Goal: Task Accomplishment & Management: Use online tool/utility

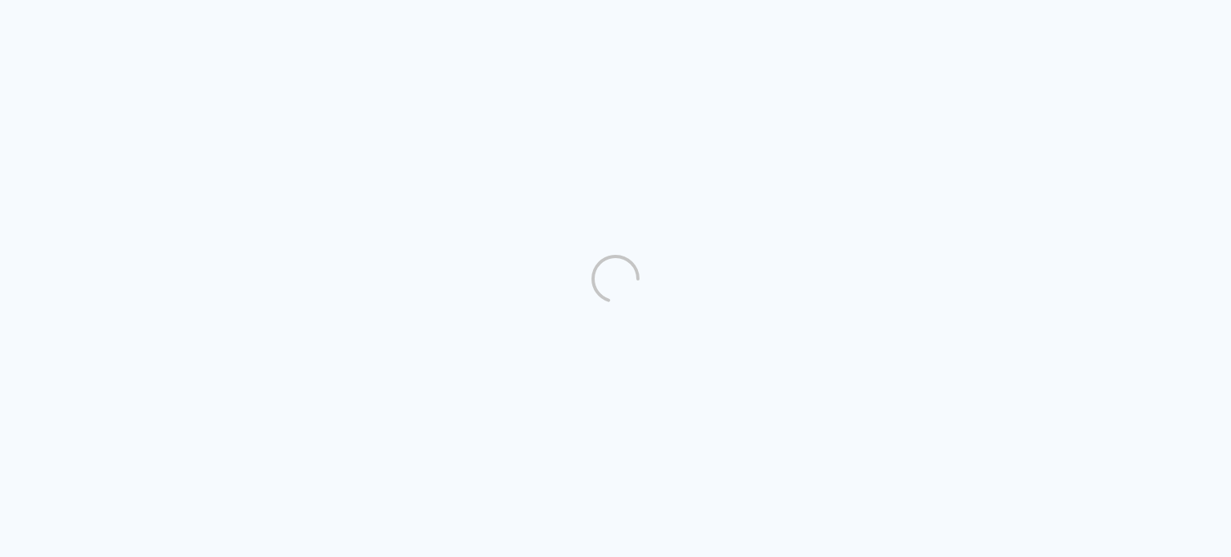
click at [1103, 90] on quentale-directory at bounding box center [615, 278] width 1231 height 557
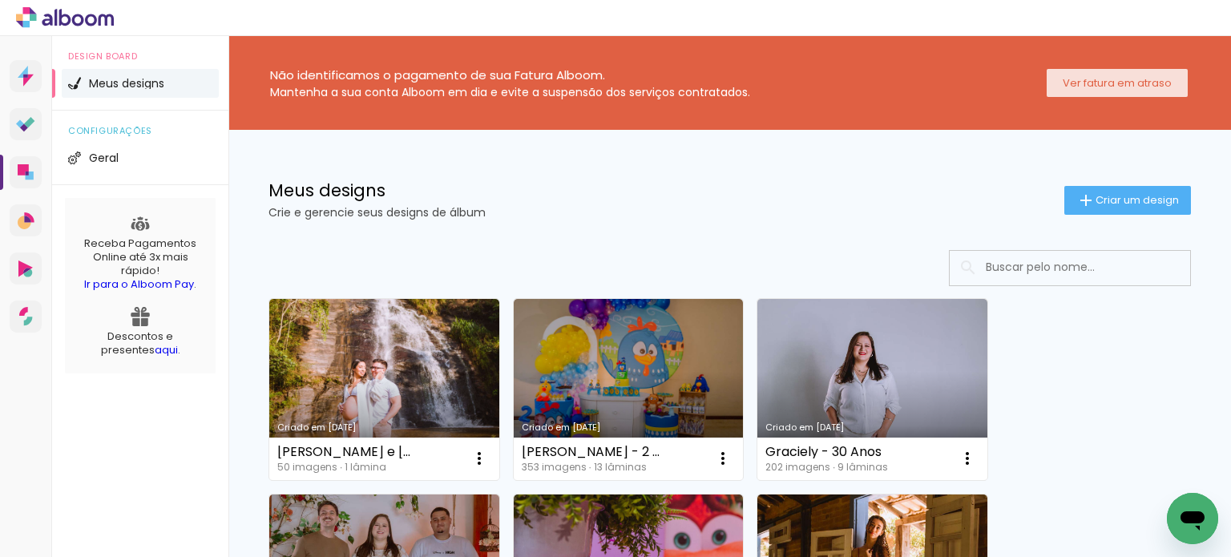
click at [1052, 90] on paper-button "Ver fatura em atraso" at bounding box center [1117, 83] width 141 height 28
click at [1119, 91] on paper-button "Ver fatura em atraso" at bounding box center [1117, 83] width 141 height 28
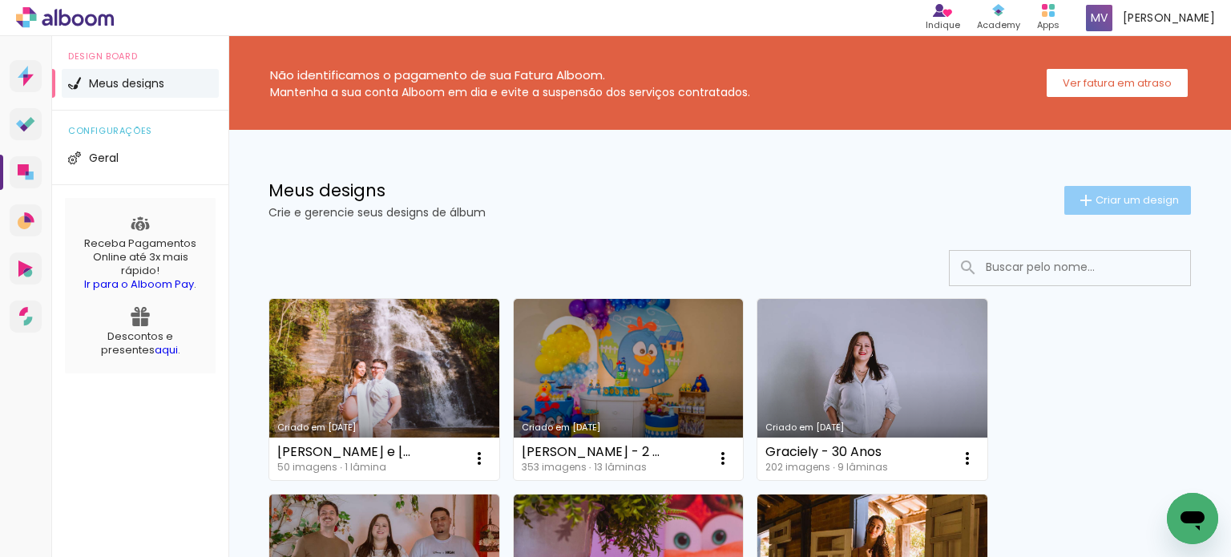
click at [1108, 204] on span "Criar um design" at bounding box center [1136, 200] width 83 height 10
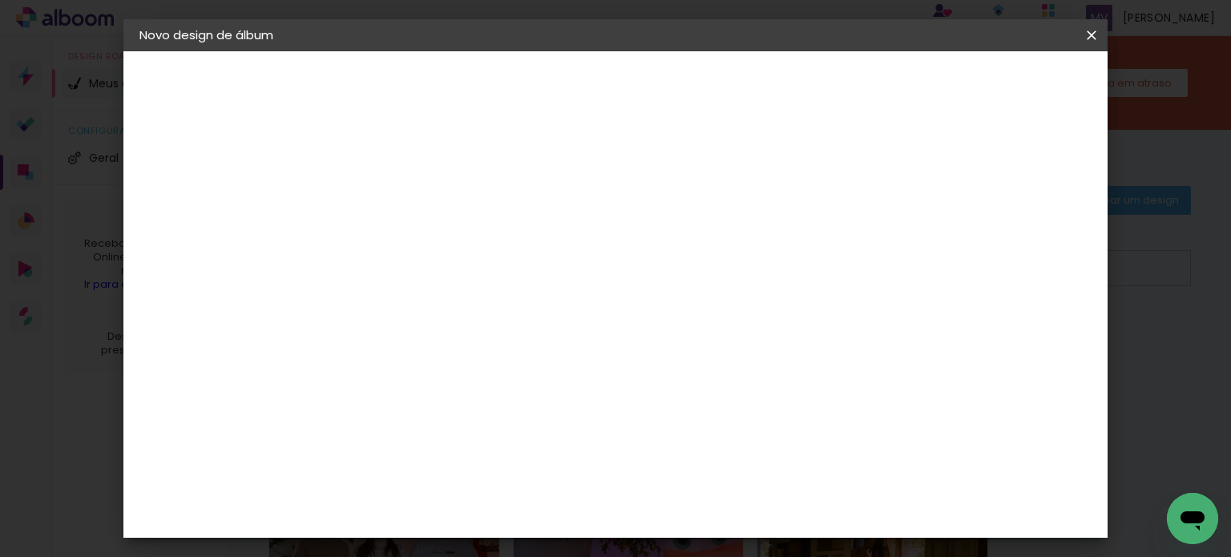
click at [0, 0] on paper-input-container "Título do álbum" at bounding box center [0, 0] width 0 height 0
type input "Solange"
type paper-input "Solange"
click at [0, 0] on header "Informações Dê um título ao seu álbum. Avançar" at bounding box center [0, 0] width 0 height 0
click at [566, 95] on paper-button "Avançar" at bounding box center [526, 84] width 79 height 27
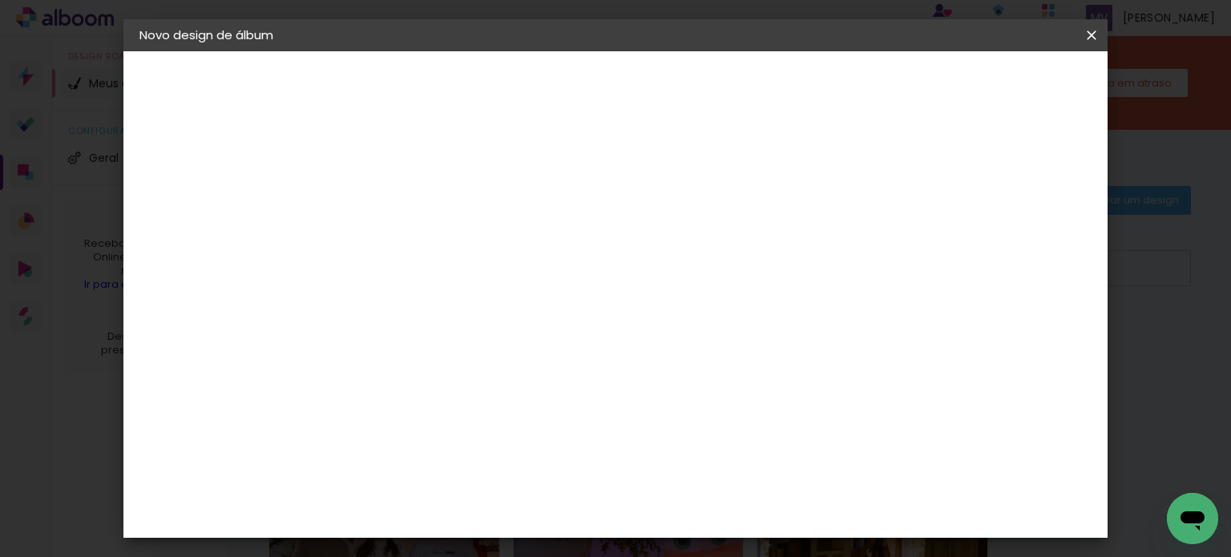
click at [487, 301] on input at bounding box center [442, 305] width 162 height 20
type input "Matia"
type paper-input "Matia"
click at [489, 363] on div "Matias Encadernações" at bounding box center [439, 366] width 99 height 26
click at [0, 0] on slot "Avançar" at bounding box center [0, 0] width 0 height 0
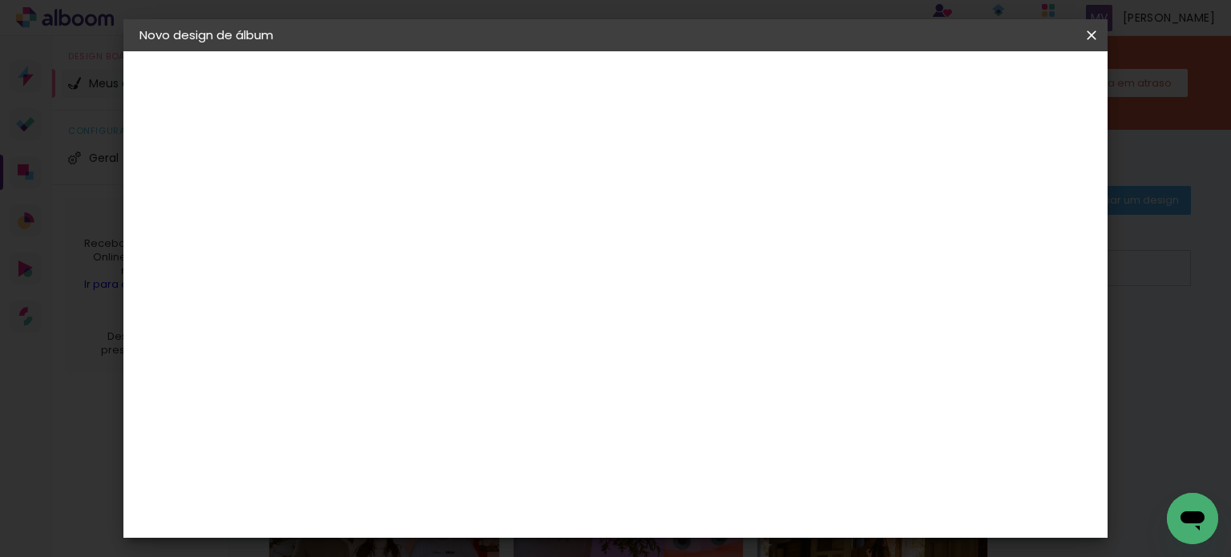
click at [464, 267] on input "text" at bounding box center [432, 279] width 63 height 25
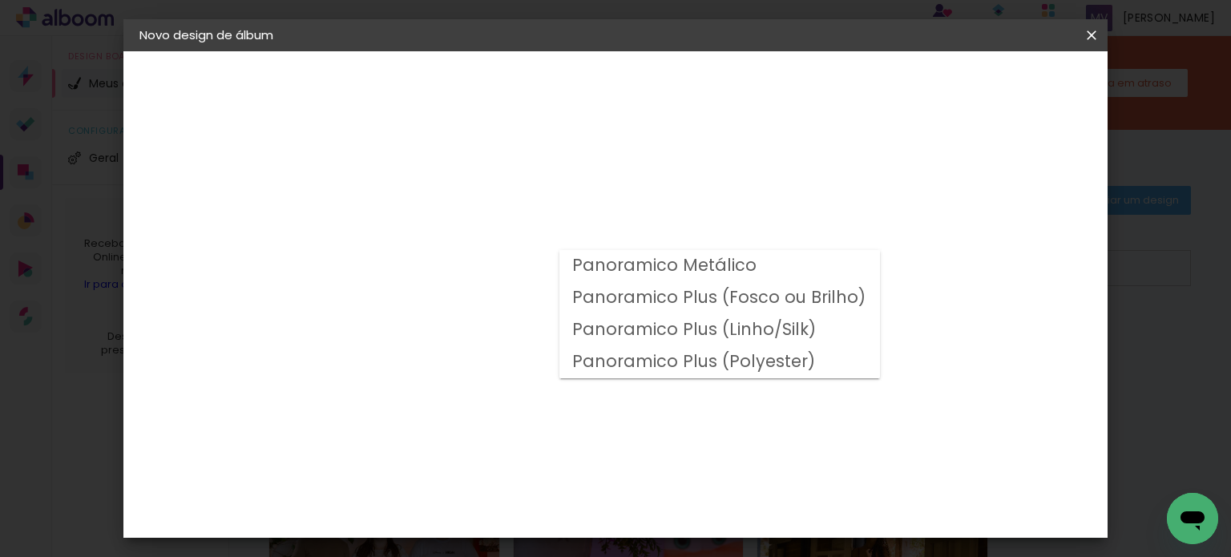
click at [0, 0] on slot "Panoramico Plus (Fosco ou Brilho)" at bounding box center [0, 0] width 0 height 0
type input "Panoramico Plus (Fosco ou Brilho)"
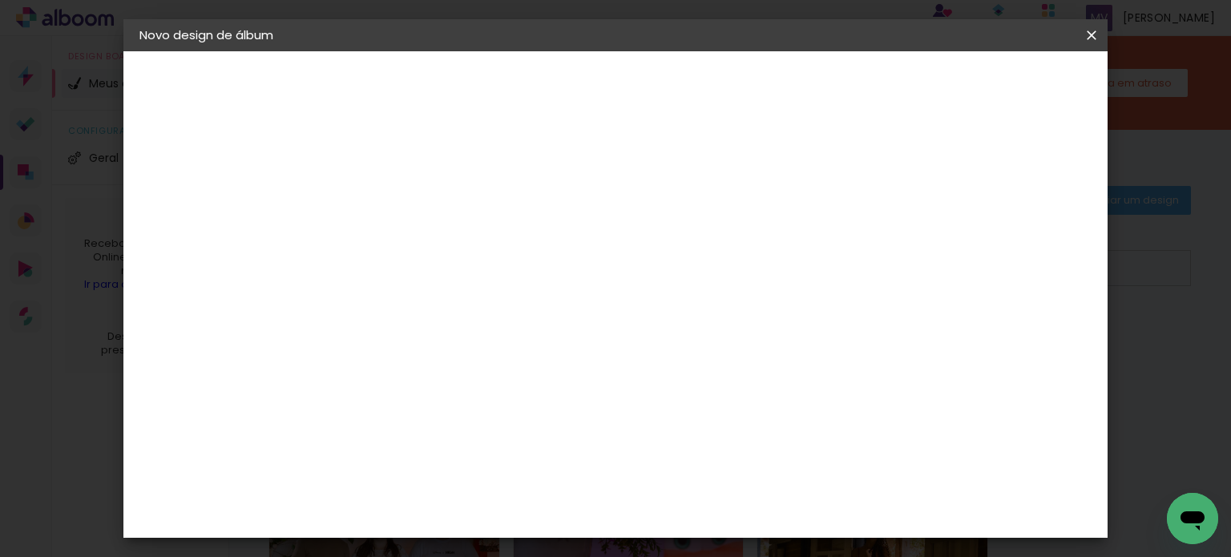
scroll to position [561, 0]
click at [0, 0] on slot "Avançar" at bounding box center [0, 0] width 0 height 0
click at [784, 79] on span "Iniciar design" at bounding box center [747, 84] width 73 height 11
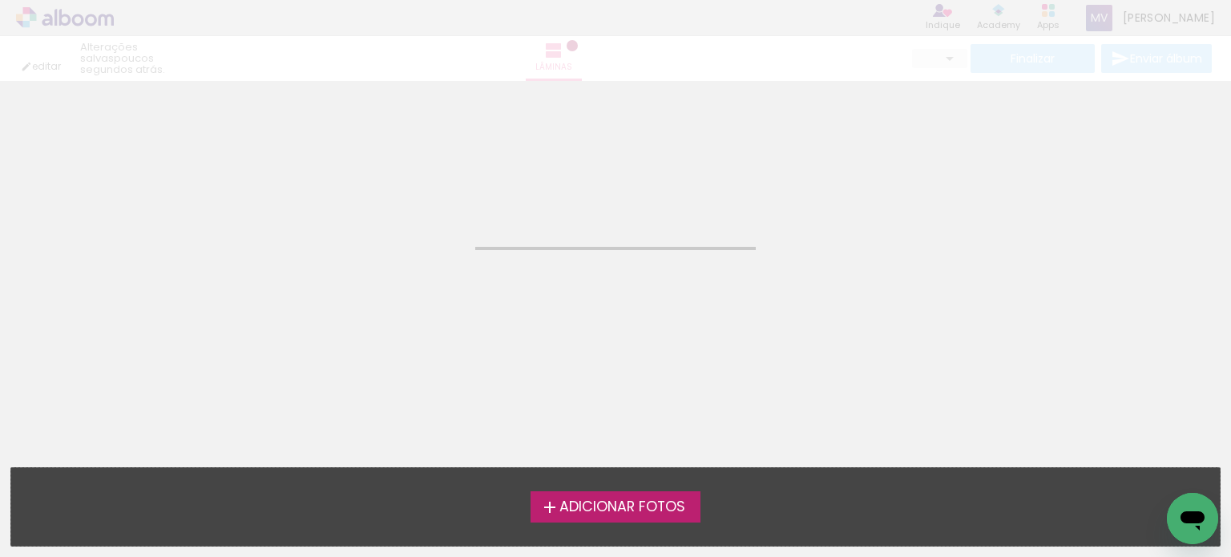
click at [631, 509] on span "Adicionar Fotos" at bounding box center [622, 507] width 126 height 14
click at [0, 0] on input "file" at bounding box center [0, 0] width 0 height 0
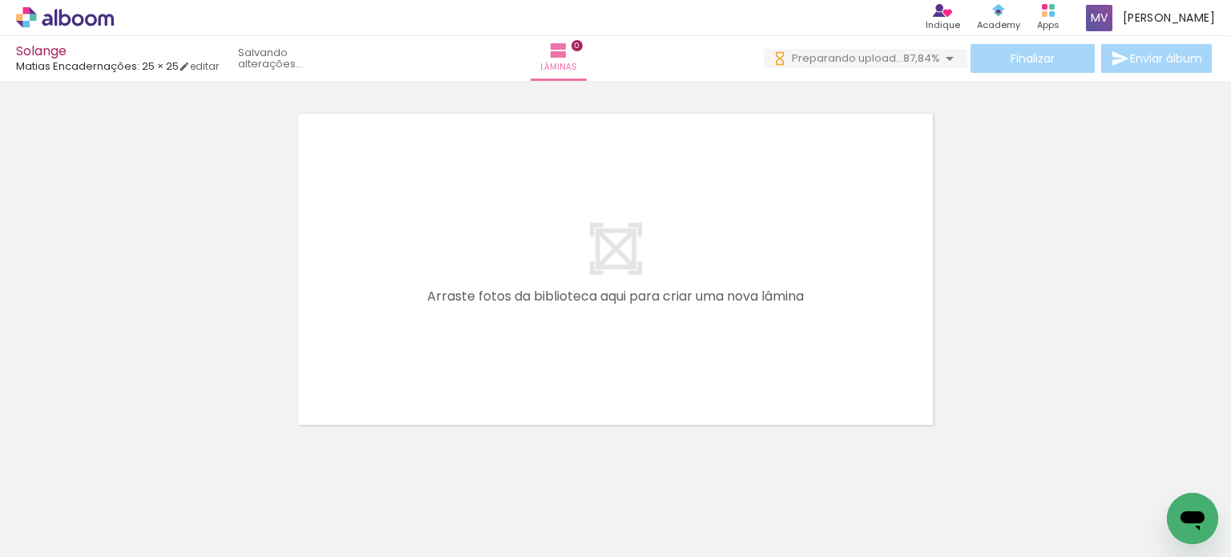
click at [58, 534] on span "Adicionar Fotos" at bounding box center [57, 535] width 48 height 18
click at [0, 0] on input "file" at bounding box center [0, 0] width 0 height 0
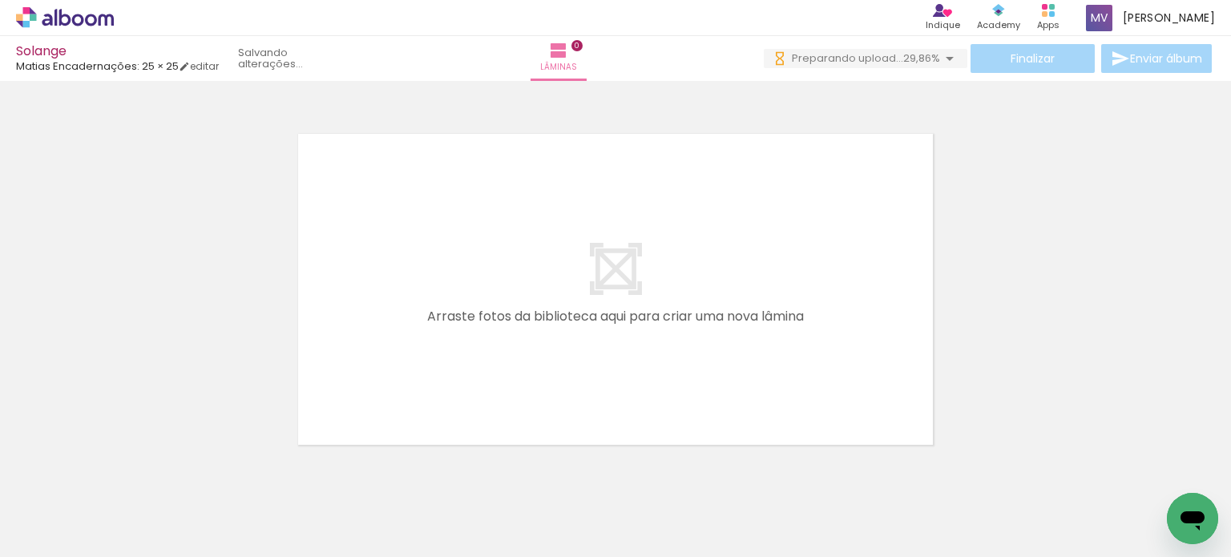
scroll to position [0, 22491]
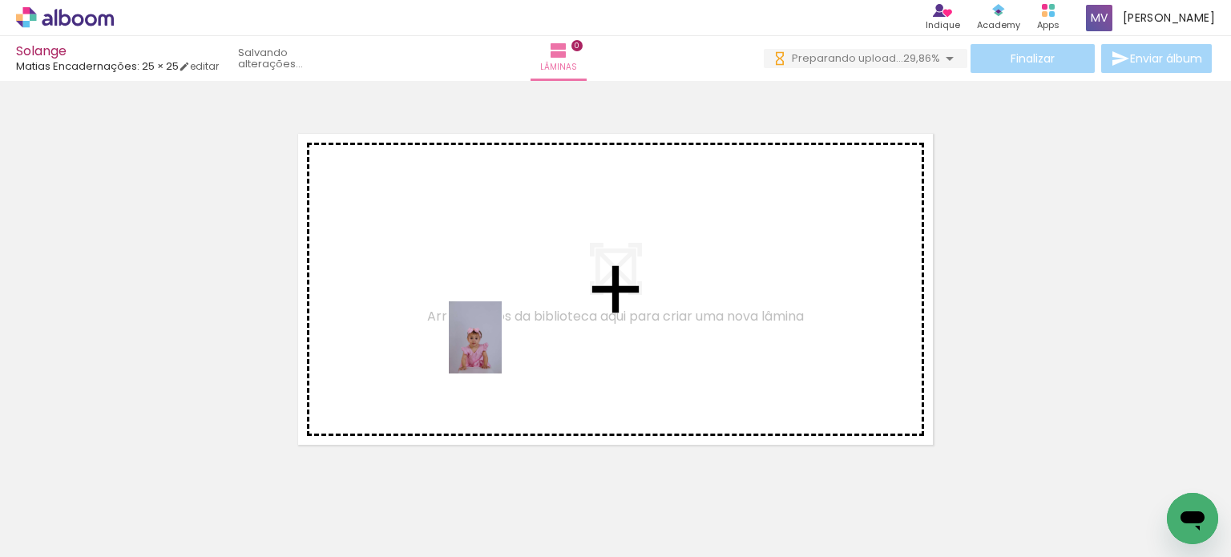
drag, startPoint x: 568, startPoint y: 519, endPoint x: 497, endPoint y: 349, distance: 184.2
click at [497, 349] on quentale-workspace at bounding box center [615, 278] width 1231 height 557
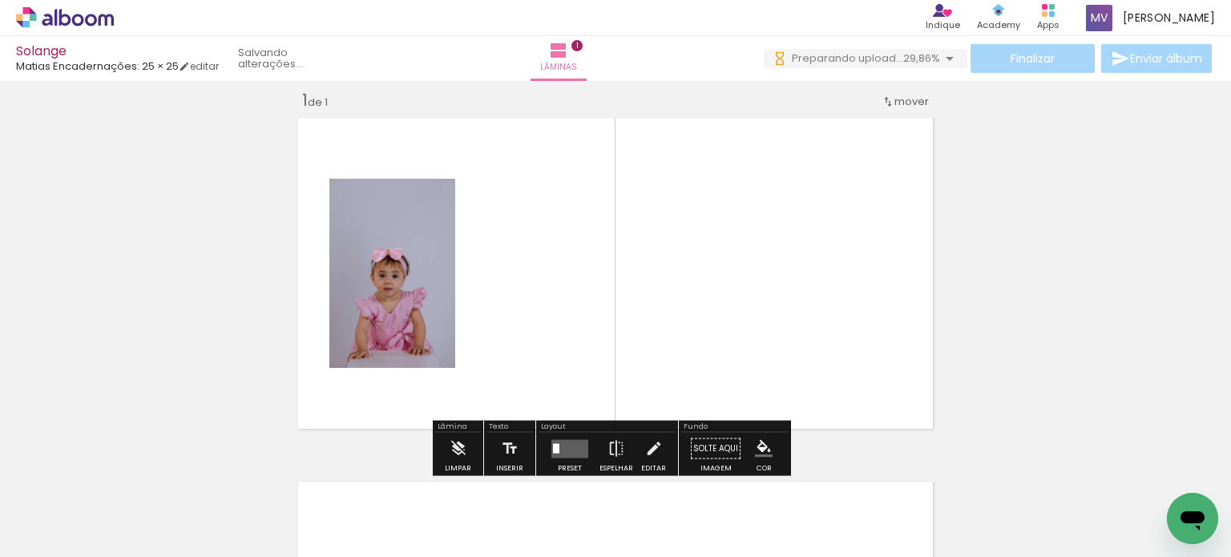
scroll to position [20, 0]
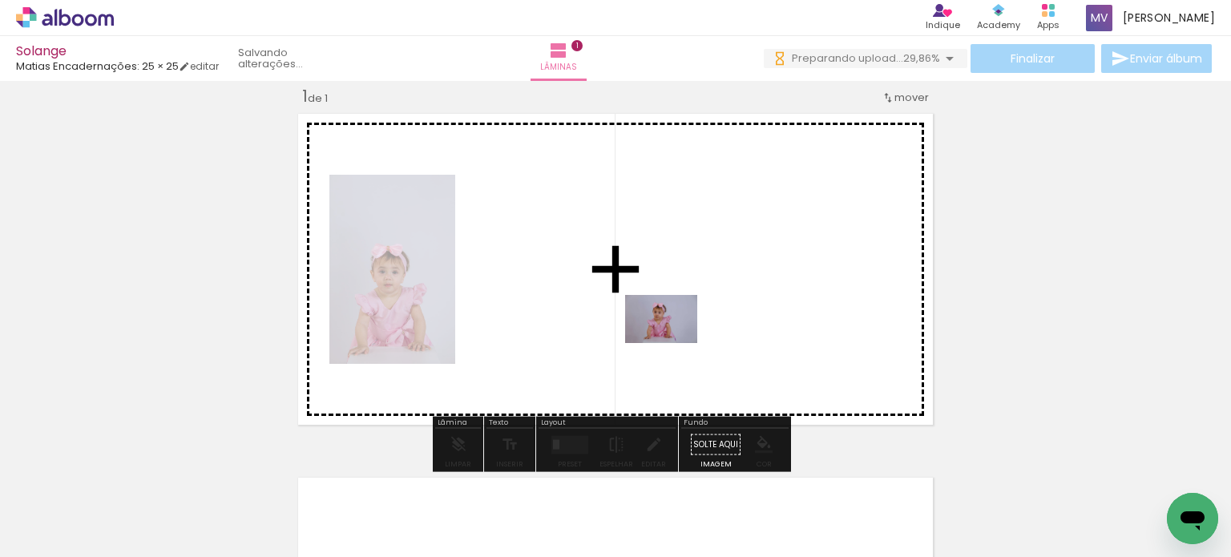
drag, startPoint x: 760, startPoint y: 514, endPoint x: 673, endPoint y: 342, distance: 192.5
click at [673, 342] on quentale-workspace at bounding box center [615, 278] width 1231 height 557
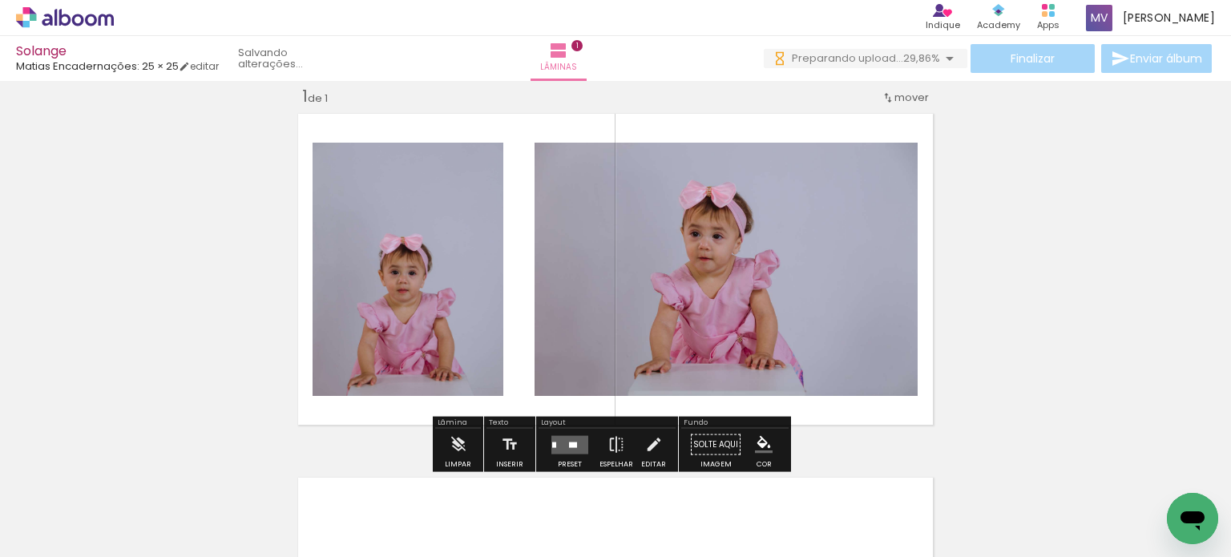
scroll to position [0, 22909]
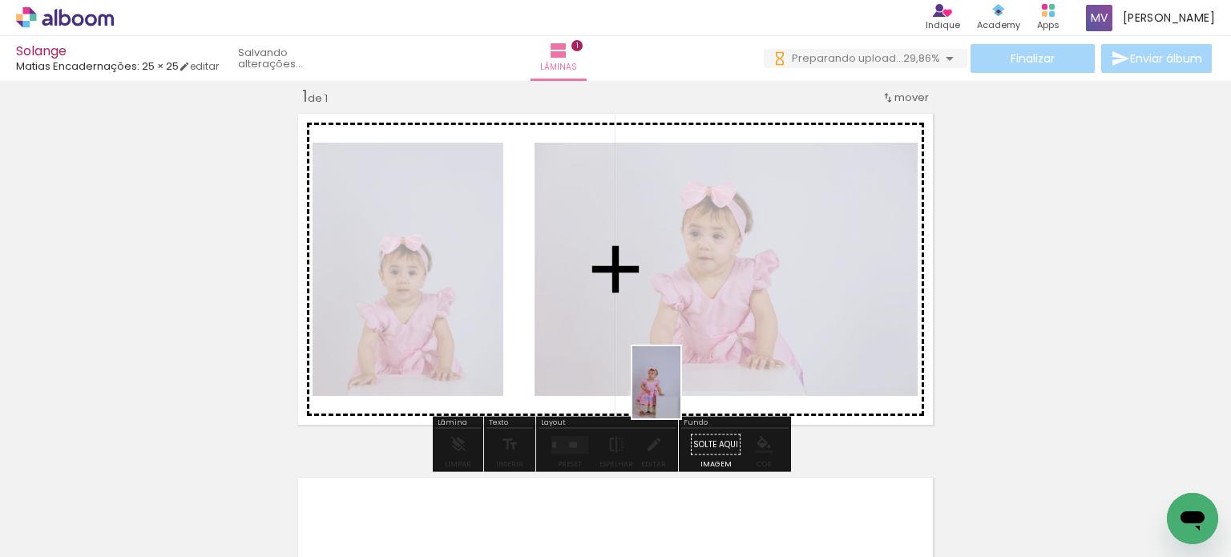
drag, startPoint x: 696, startPoint y: 529, endPoint x: 673, endPoint y: 355, distance: 175.4
click at [673, 355] on quentale-workspace at bounding box center [615, 278] width 1231 height 557
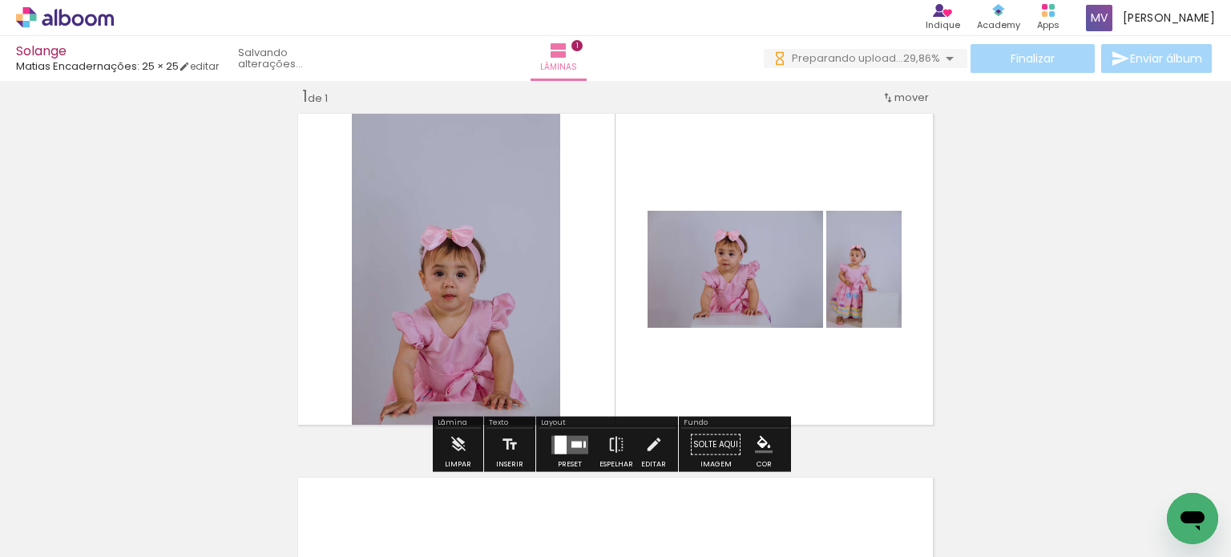
scroll to position [0, 23326]
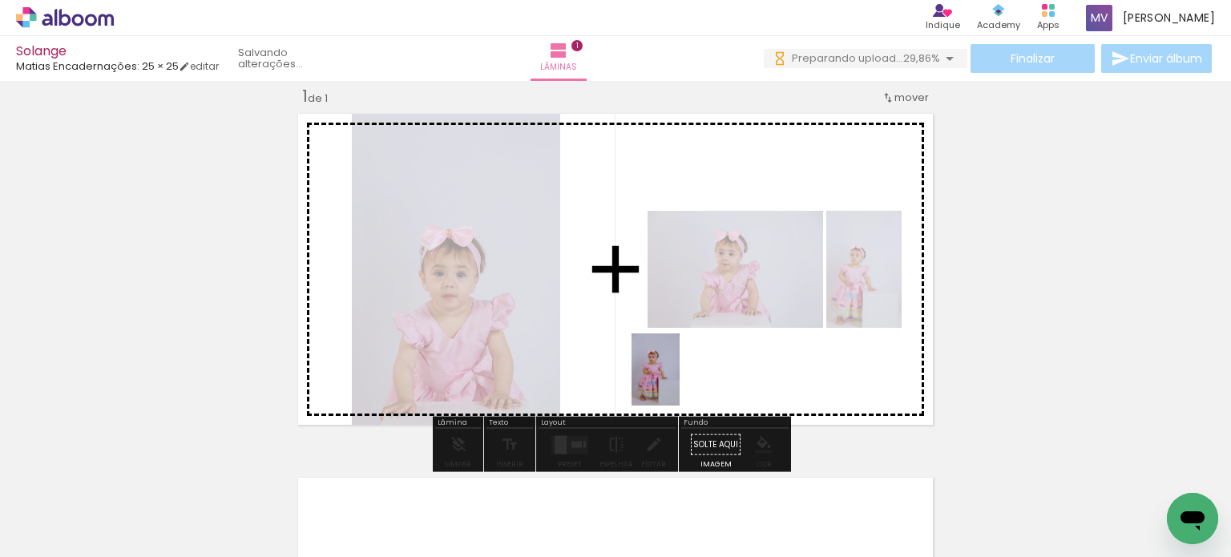
drag, startPoint x: 721, startPoint y: 519, endPoint x: 680, endPoint y: 381, distance: 144.0
click at [680, 381] on quentale-workspace at bounding box center [615, 278] width 1231 height 557
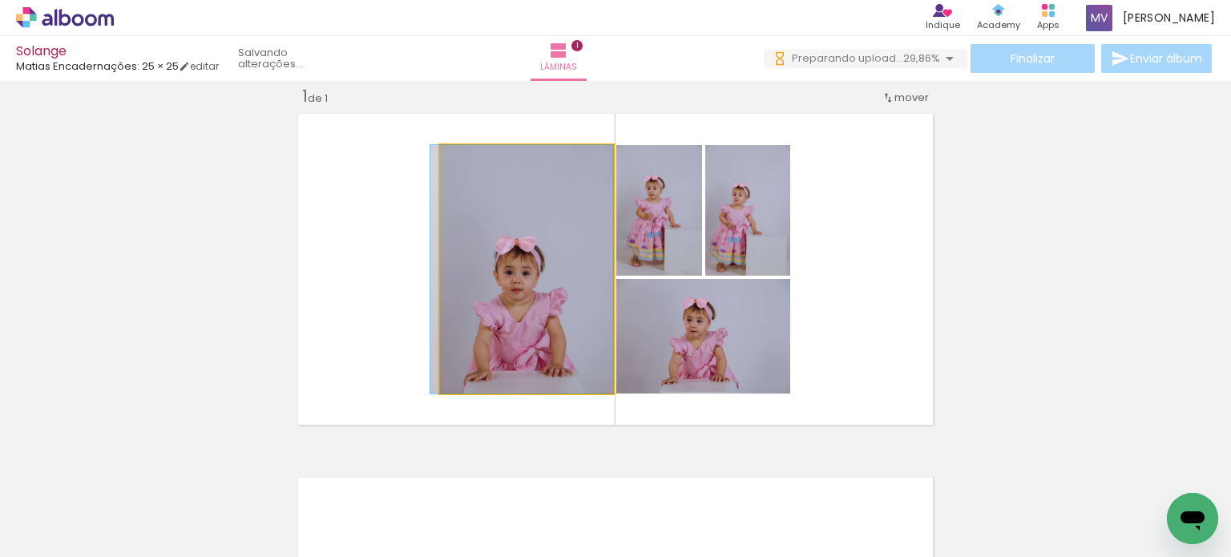
drag, startPoint x: 542, startPoint y: 313, endPoint x: 455, endPoint y: 301, distance: 87.4
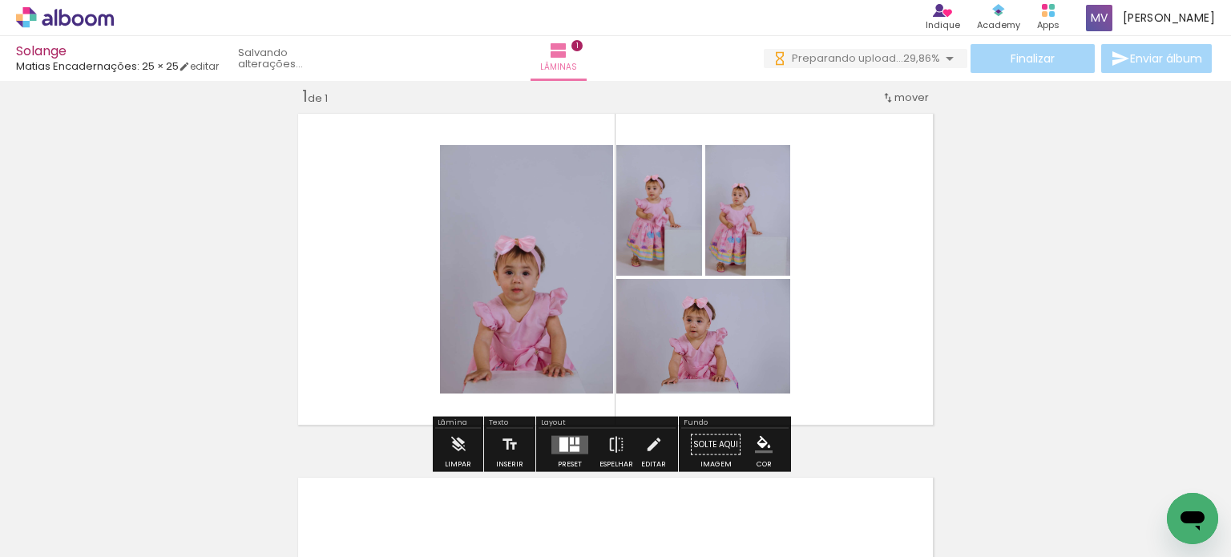
click at [474, 242] on quentale-photo at bounding box center [526, 269] width 173 height 248
click at [480, 252] on quentale-photo at bounding box center [526, 269] width 173 height 248
click at [559, 442] on div at bounding box center [563, 444] width 9 height 14
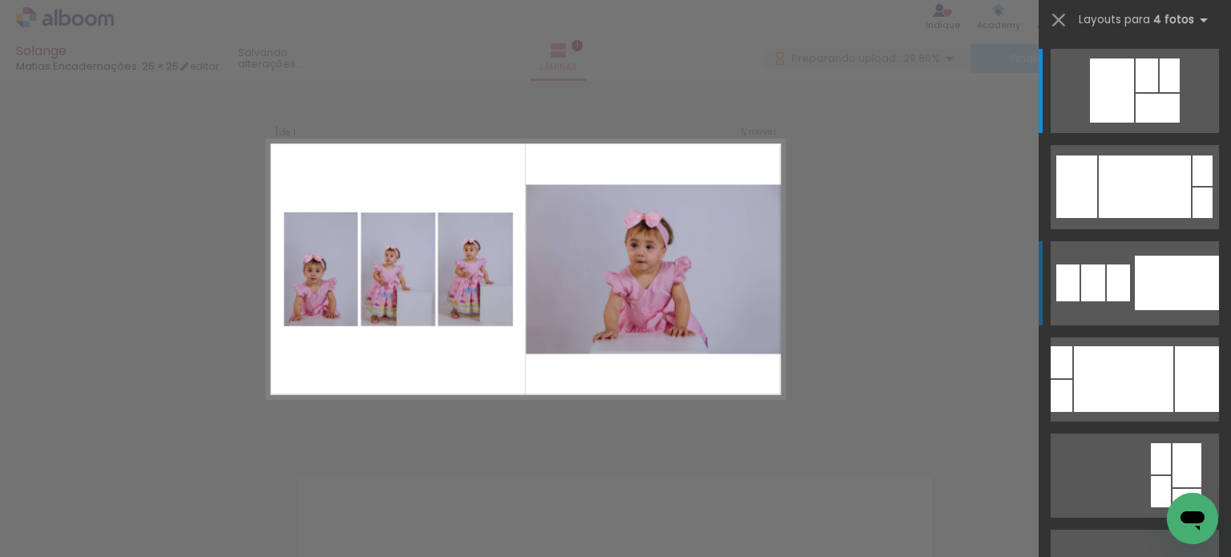
click at [1146, 293] on div at bounding box center [1177, 283] width 84 height 54
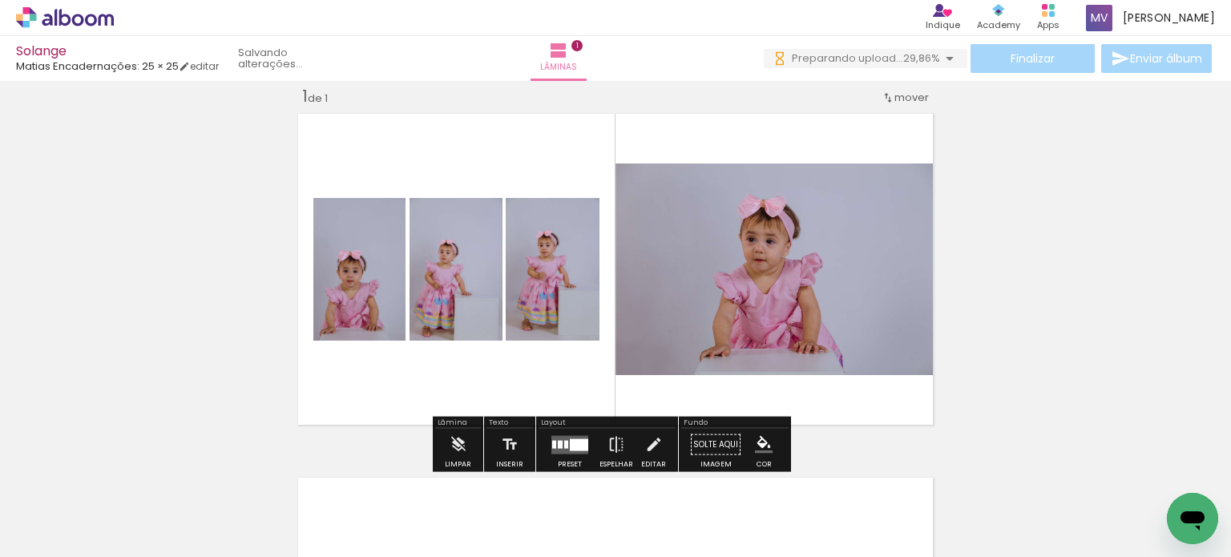
click at [571, 299] on quentale-photo at bounding box center [553, 269] width 94 height 143
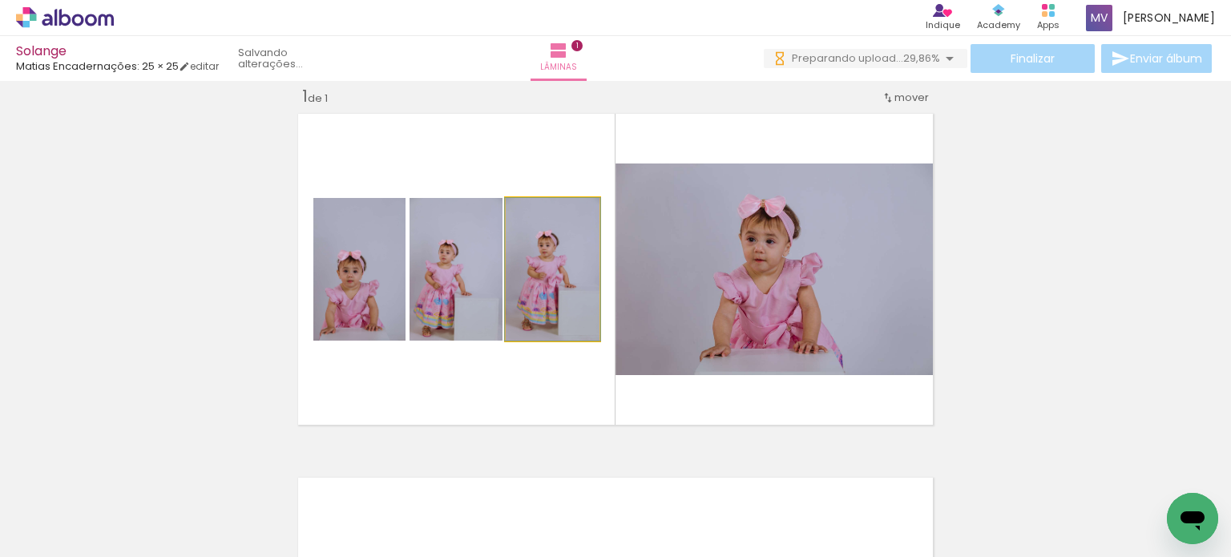
click at [571, 299] on quentale-photo at bounding box center [553, 269] width 94 height 143
click at [571, 298] on quentale-photo at bounding box center [553, 269] width 94 height 143
click at [0, 0] on div at bounding box center [0, 0] width 0 height 0
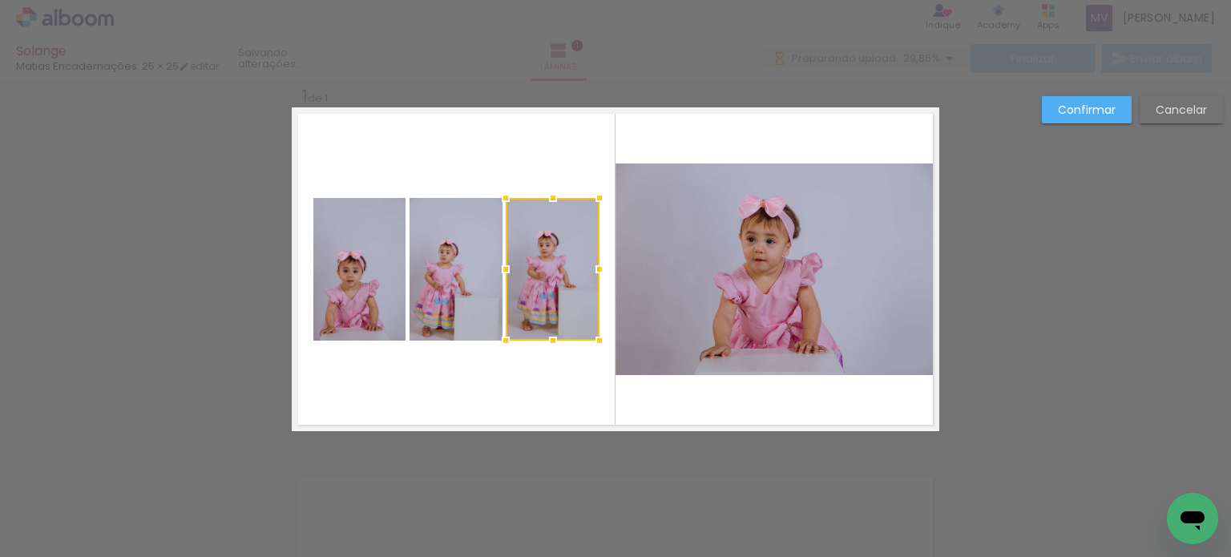
click at [474, 278] on quentale-photo at bounding box center [455, 269] width 93 height 143
click at [377, 280] on quentale-photo at bounding box center [359, 269] width 93 height 143
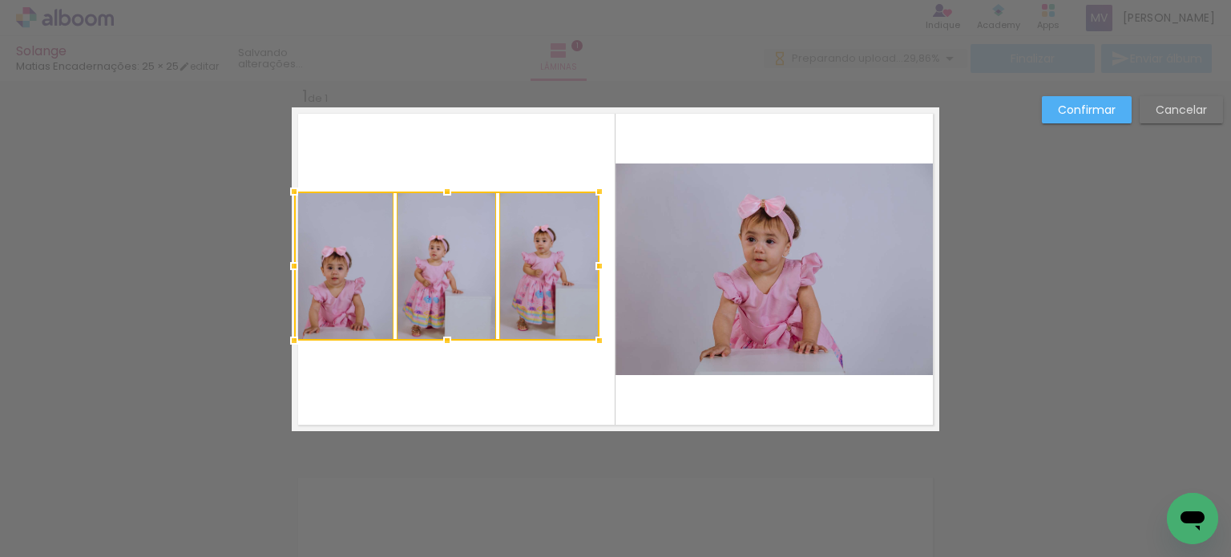
drag, startPoint x: 305, startPoint y: 195, endPoint x: 288, endPoint y: 188, distance: 17.3
click at [288, 188] on div at bounding box center [294, 191] width 32 height 32
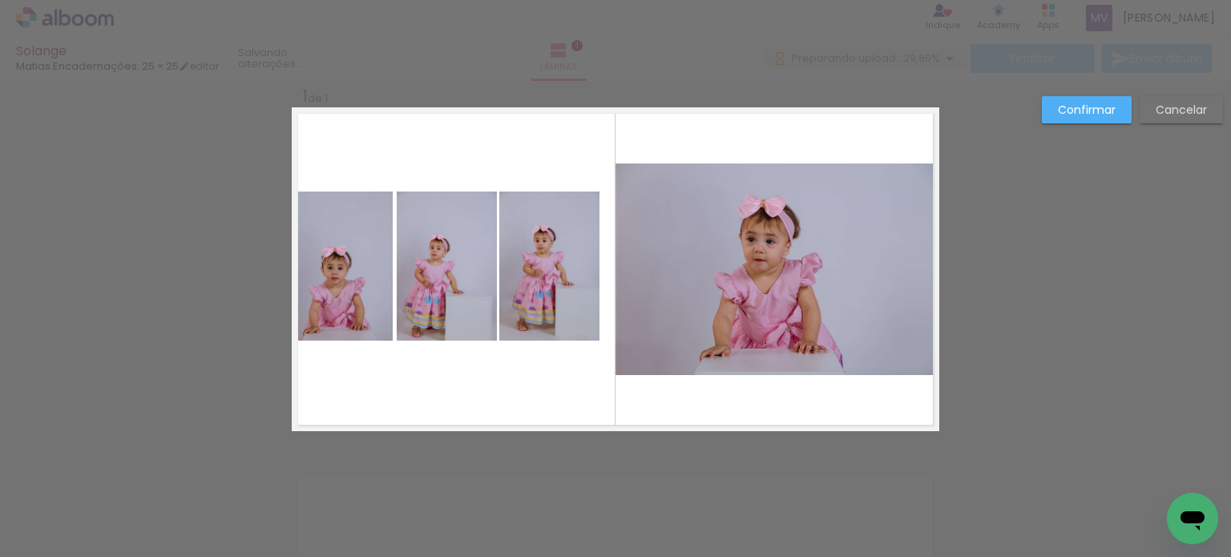
click at [571, 321] on quentale-photo at bounding box center [549, 266] width 100 height 149
click at [476, 297] on quentale-photo at bounding box center [447, 266] width 100 height 149
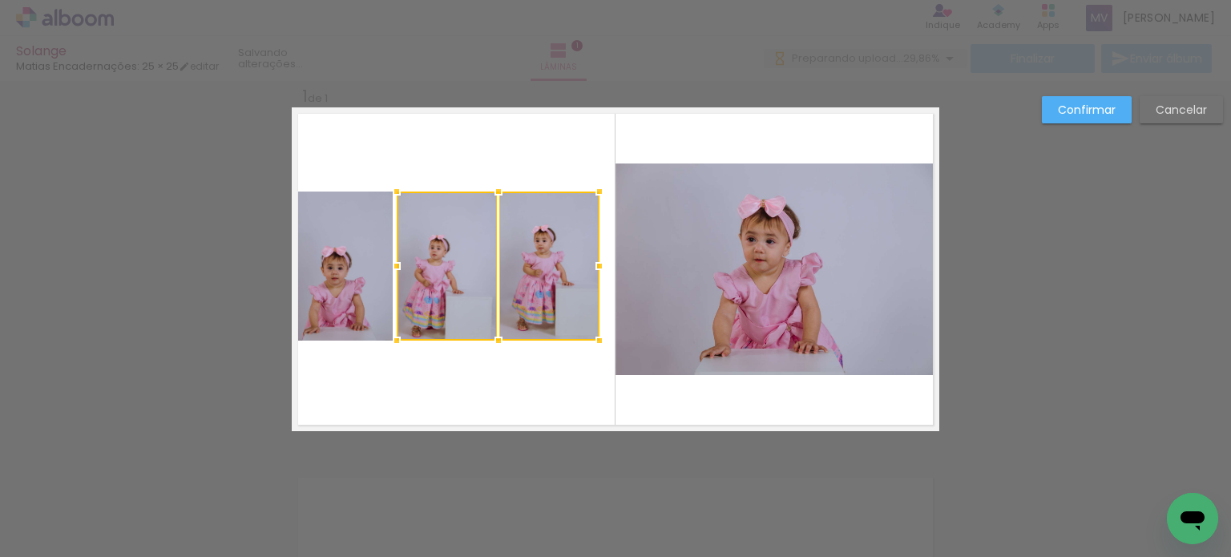
click at [333, 296] on quentale-photo at bounding box center [343, 266] width 99 height 149
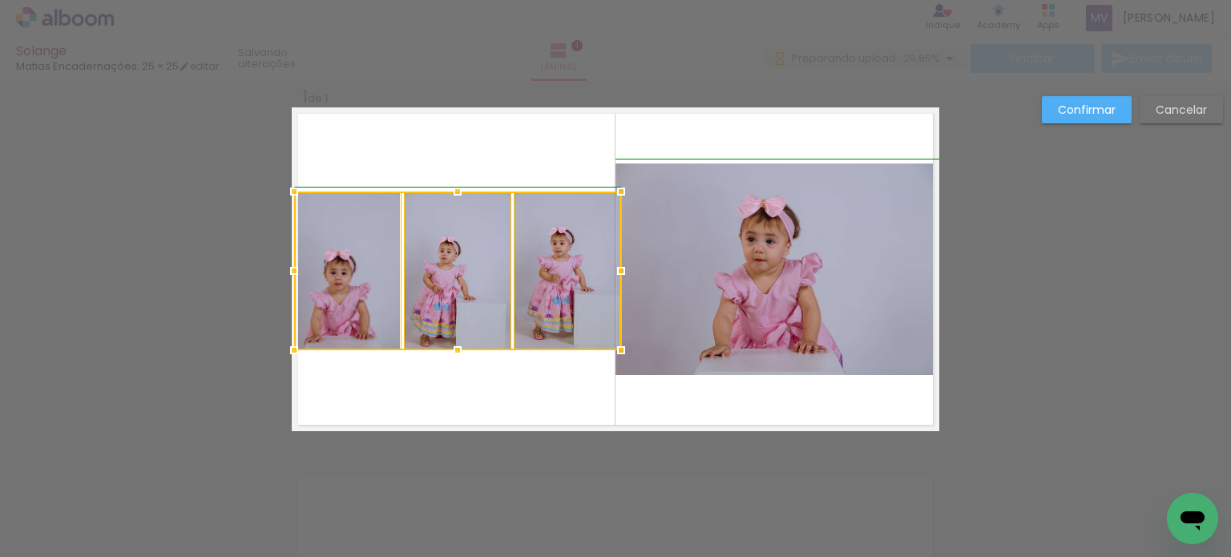
drag, startPoint x: 596, startPoint y: 342, endPoint x: 604, endPoint y: 350, distance: 11.3
click at [605, 350] on div at bounding box center [621, 350] width 32 height 32
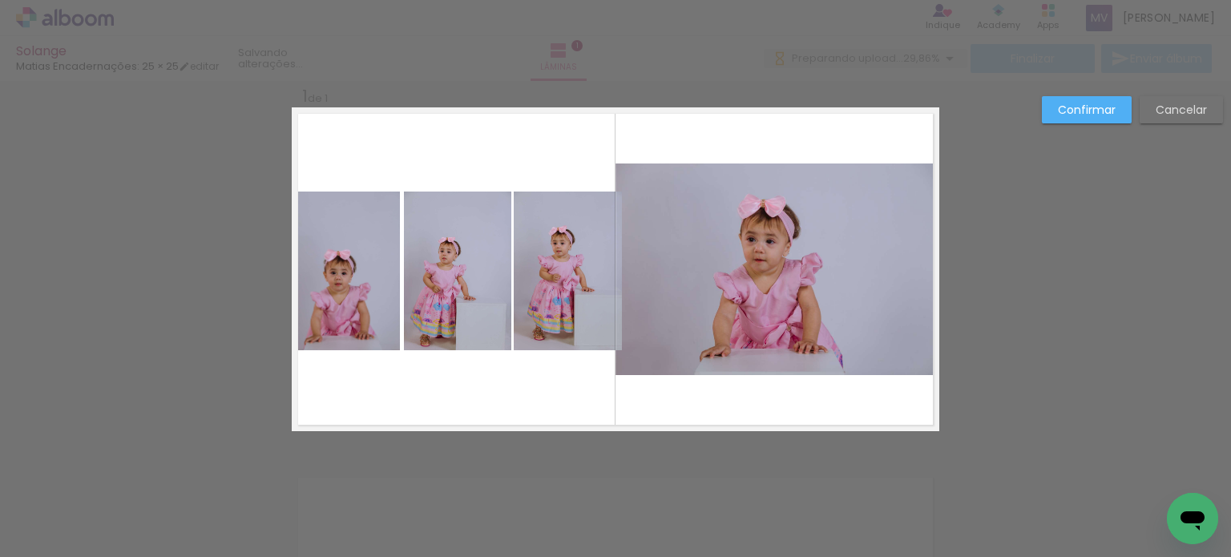
click at [588, 361] on quentale-layouter at bounding box center [615, 269] width 647 height 324
click at [600, 317] on quentale-photo at bounding box center [568, 271] width 108 height 159
click at [471, 303] on quentale-photo at bounding box center [457, 271] width 107 height 159
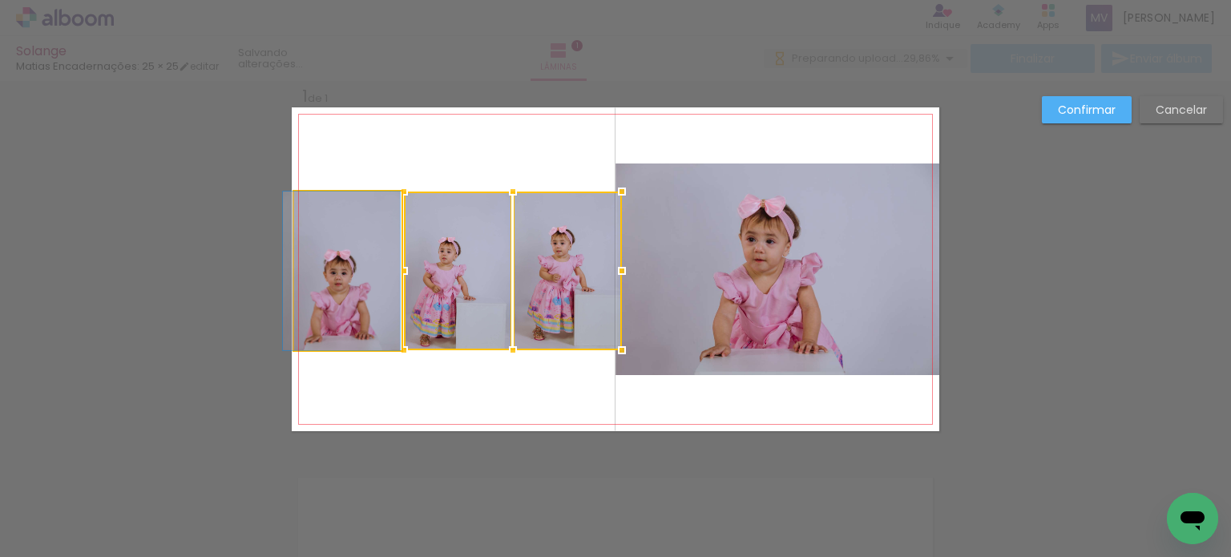
click at [337, 293] on quentale-photo at bounding box center [347, 271] width 107 height 159
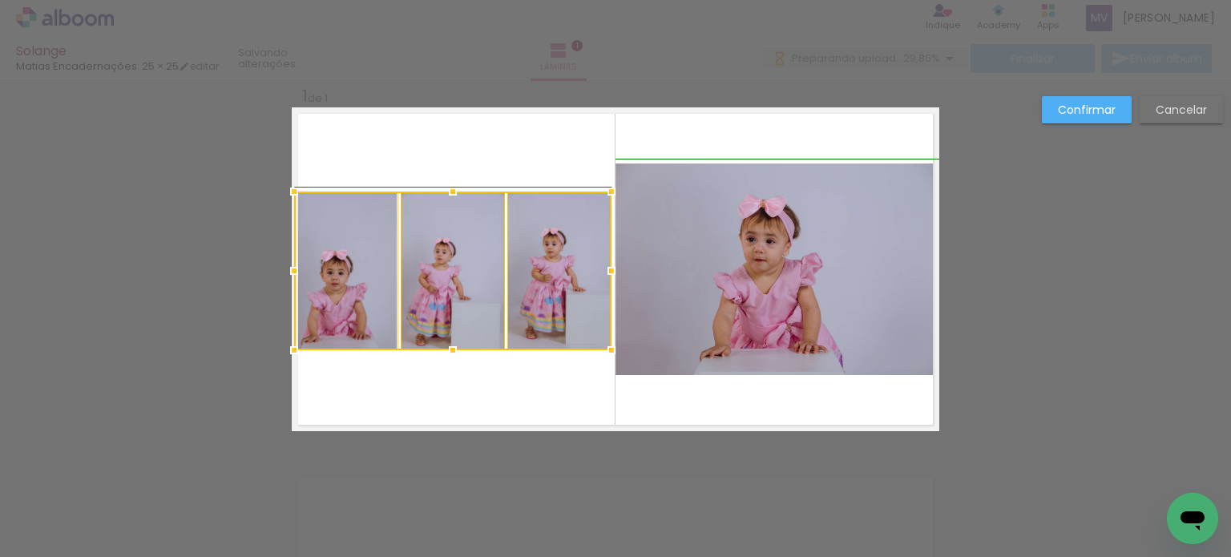
click at [615, 190] on div at bounding box center [611, 191] width 32 height 32
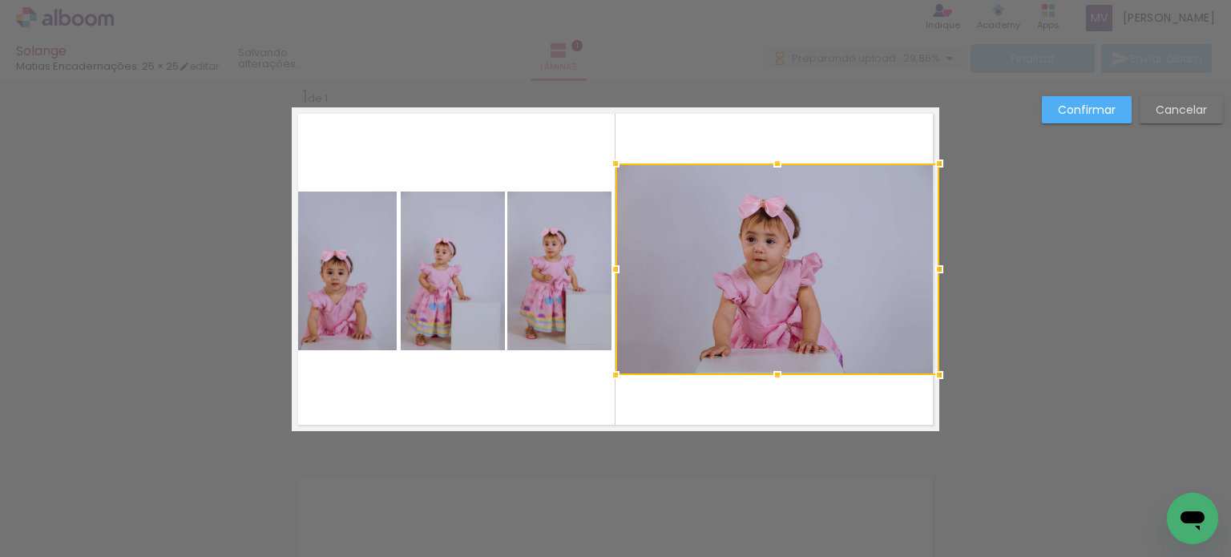
click at [1005, 264] on div "Confirmar Cancelar" at bounding box center [615, 444] width 1231 height 766
click at [1058, 117] on paper-button "Confirmar" at bounding box center [1087, 109] width 90 height 27
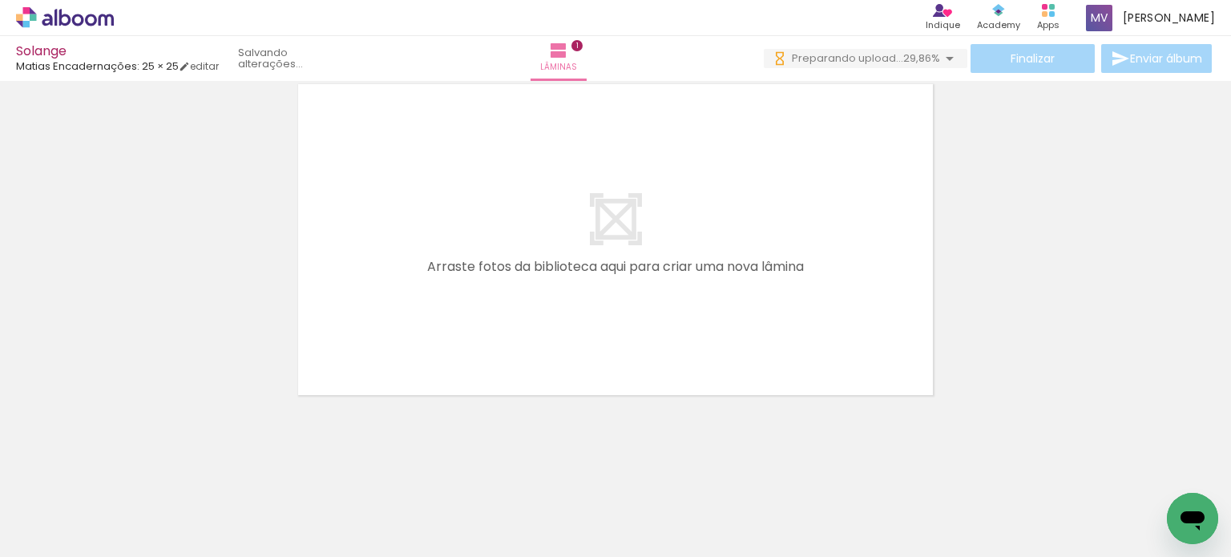
scroll to position [0, 19009]
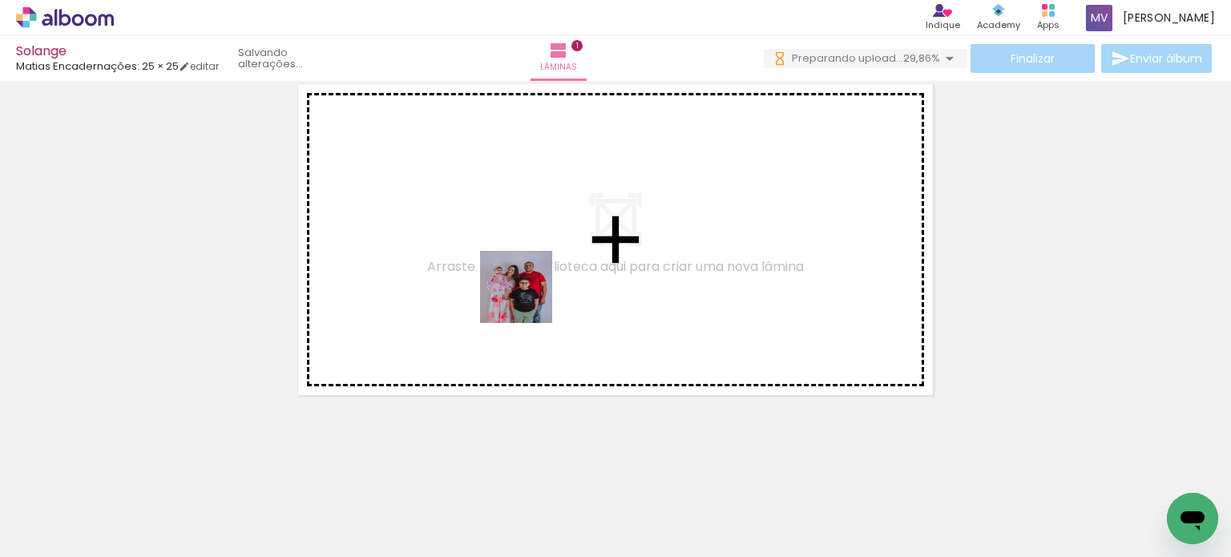
drag, startPoint x: 535, startPoint y: 513, endPoint x: 528, endPoint y: 297, distance: 215.7
click at [528, 297] on quentale-workspace at bounding box center [615, 278] width 1231 height 557
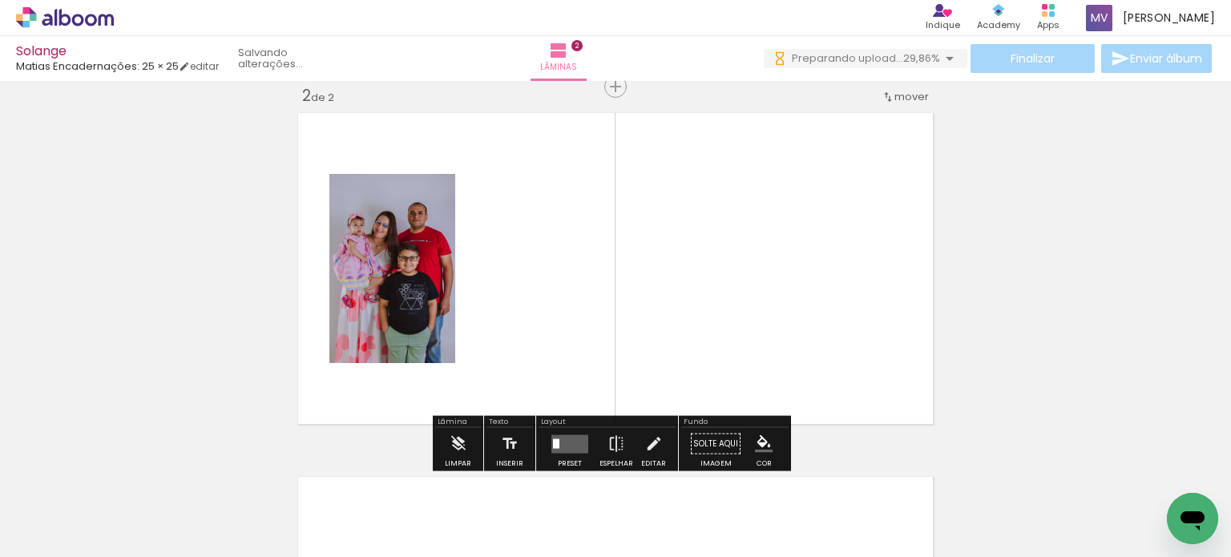
scroll to position [384, 0]
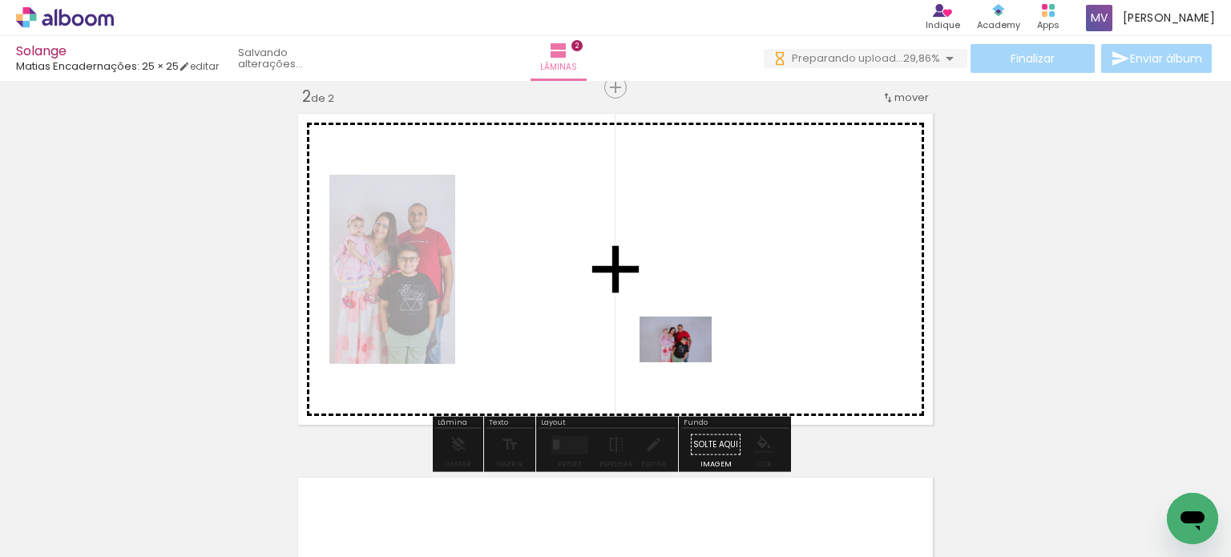
drag, startPoint x: 732, startPoint y: 516, endPoint x: 680, endPoint y: 343, distance: 181.0
click at [680, 343] on quentale-workspace at bounding box center [615, 278] width 1231 height 557
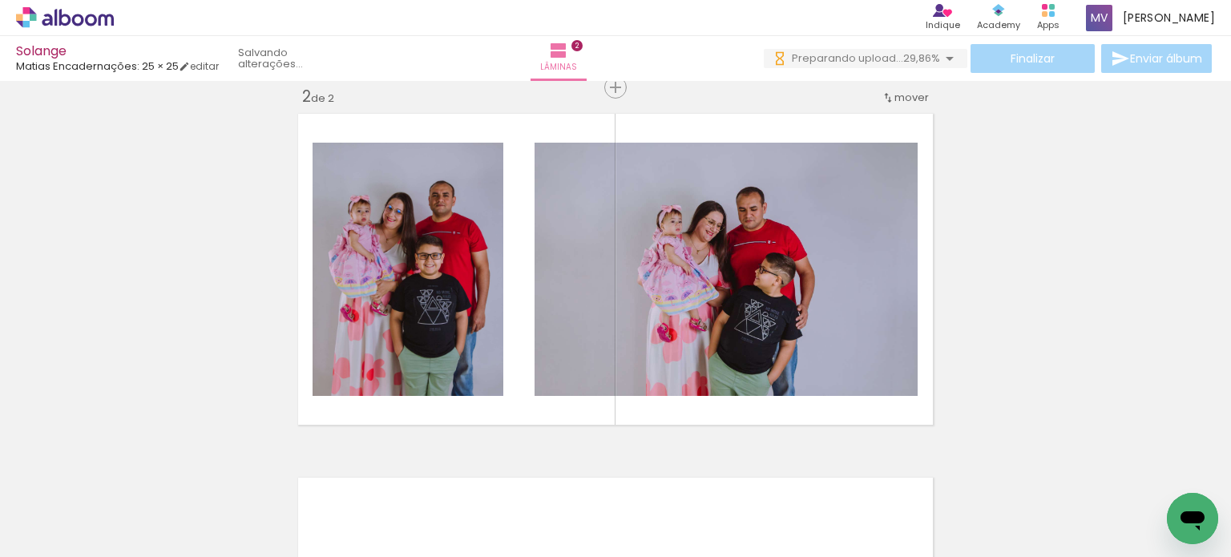
scroll to position [0, 19589]
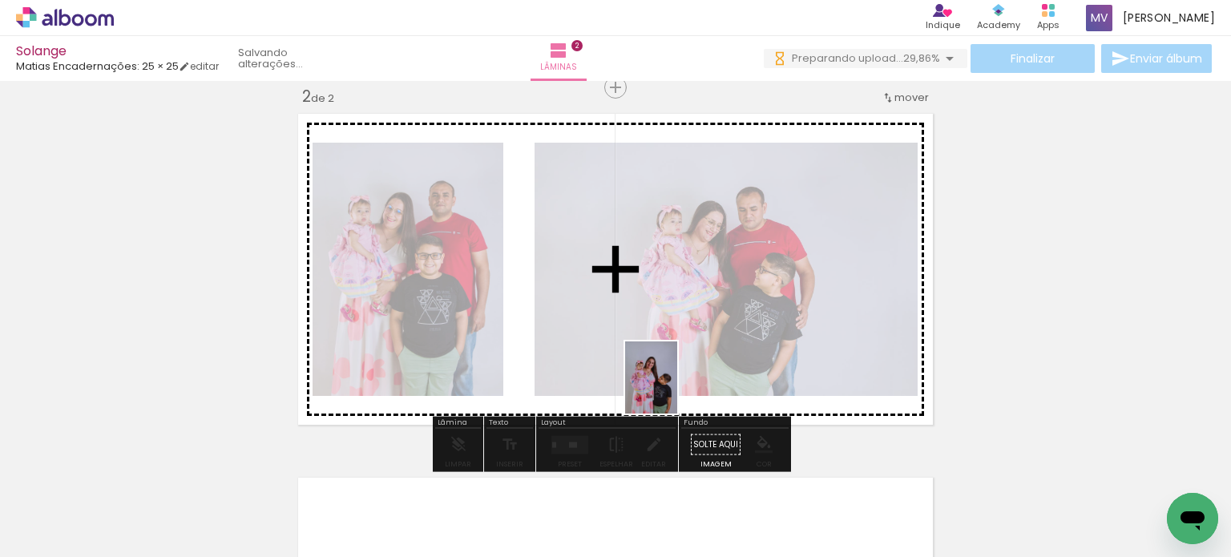
drag, startPoint x: 751, startPoint y: 518, endPoint x: 651, endPoint y: 359, distance: 188.3
click at [656, 362] on quentale-workspace at bounding box center [615, 278] width 1231 height 557
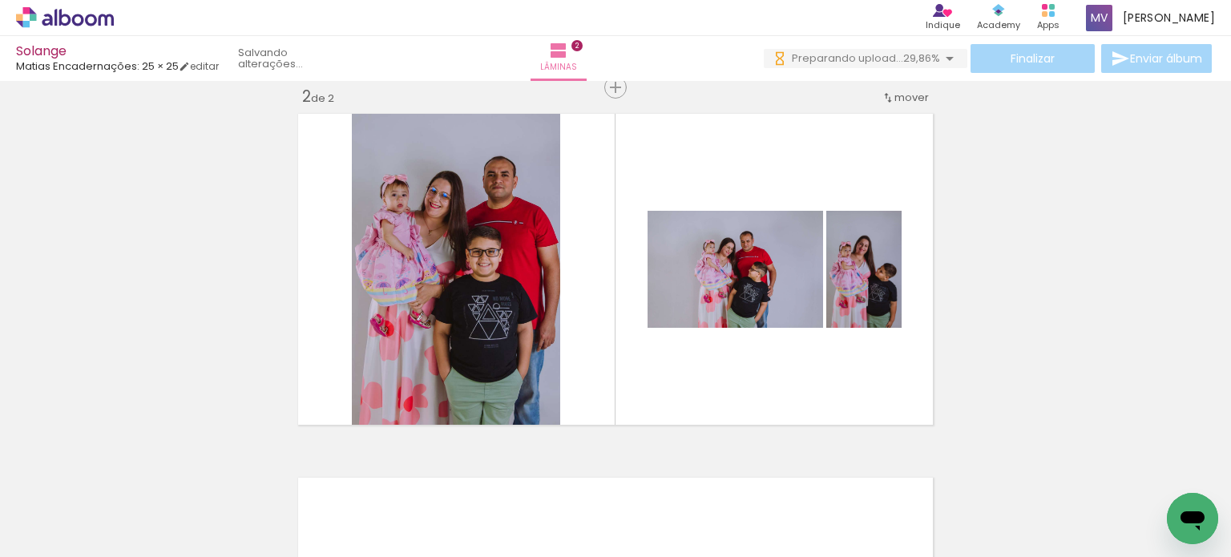
scroll to position [0, 20309]
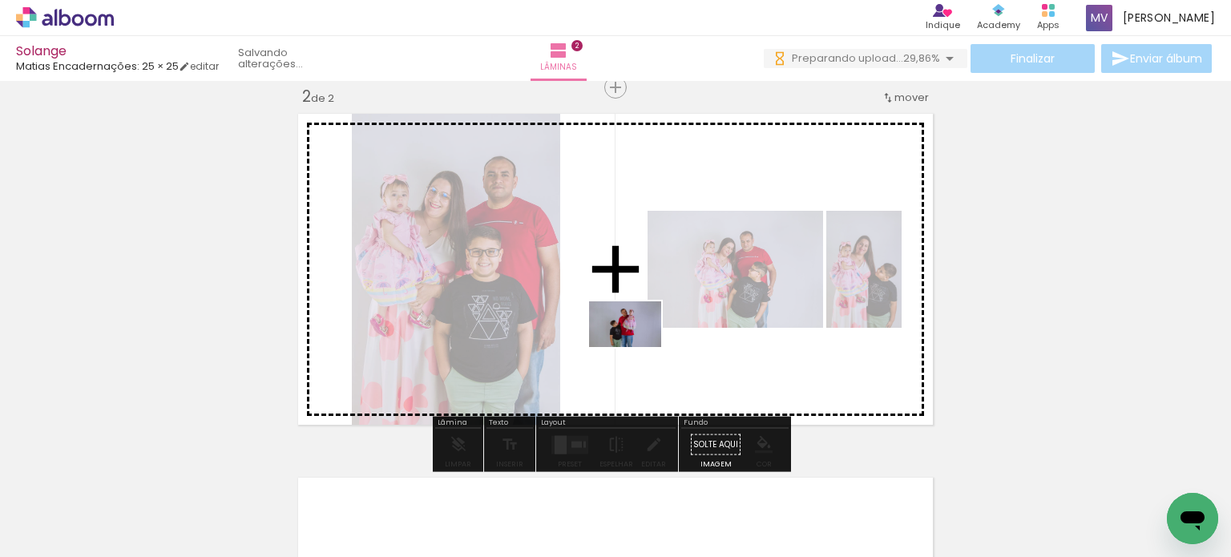
drag, startPoint x: 687, startPoint y: 508, endPoint x: 637, endPoint y: 349, distance: 166.3
click at [637, 349] on quentale-workspace at bounding box center [615, 278] width 1231 height 557
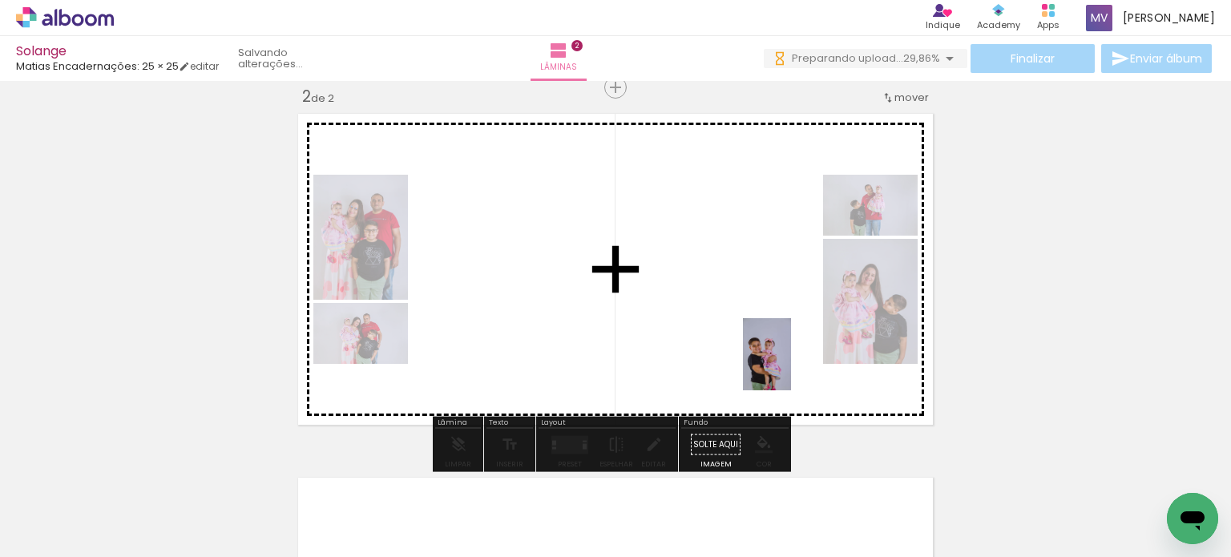
drag, startPoint x: 958, startPoint y: 521, endPoint x: 791, endPoint y: 366, distance: 228.0
click at [791, 366] on quentale-workspace at bounding box center [615, 278] width 1231 height 557
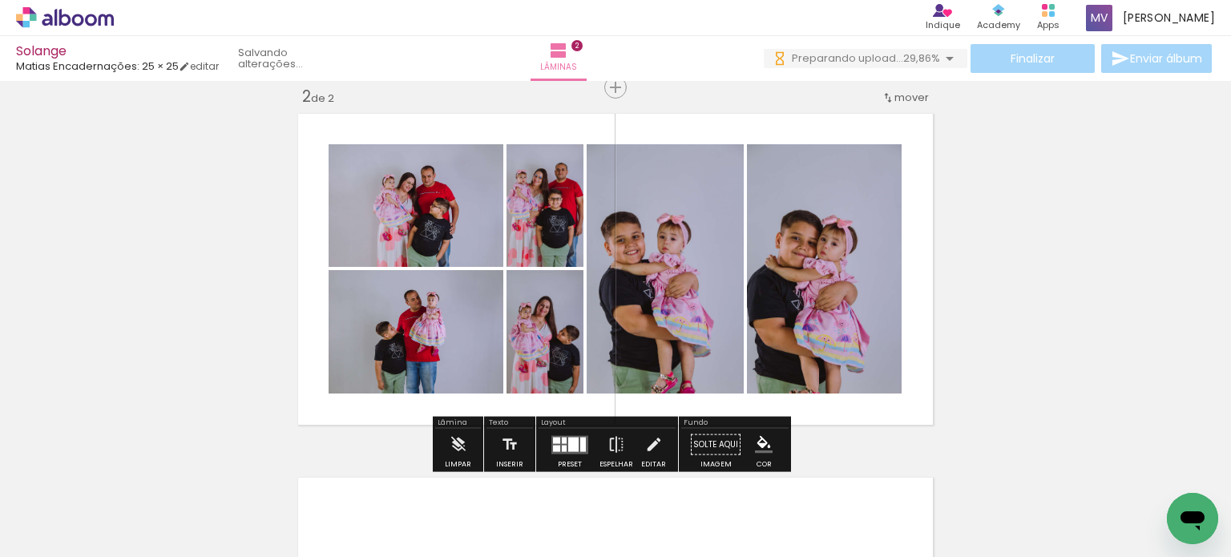
scroll to position [0, 20865]
click at [568, 443] on div at bounding box center [573, 444] width 10 height 14
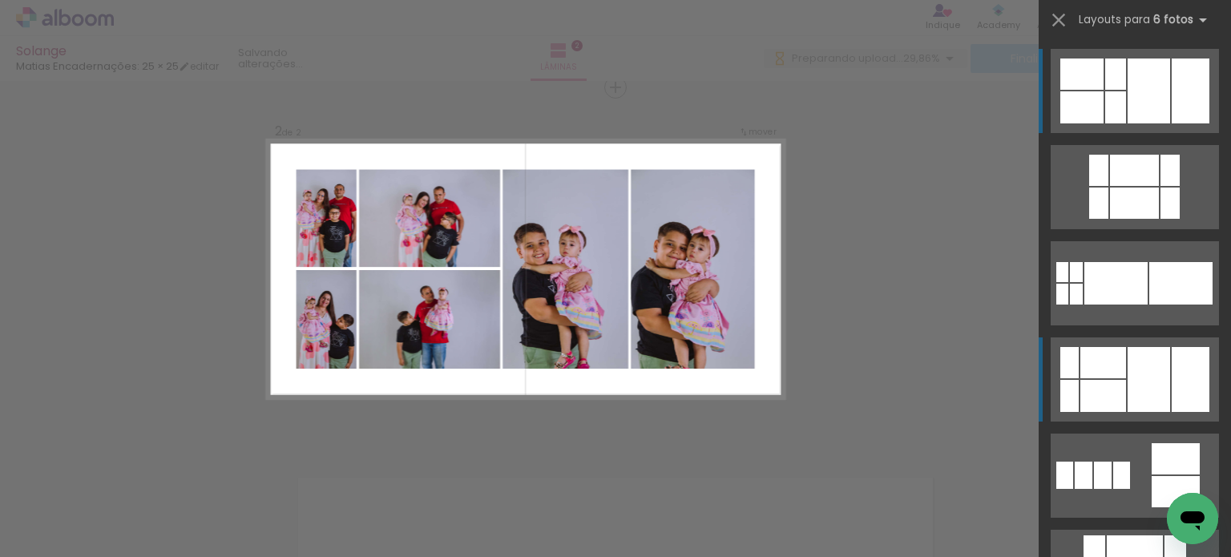
scroll to position [80, 0]
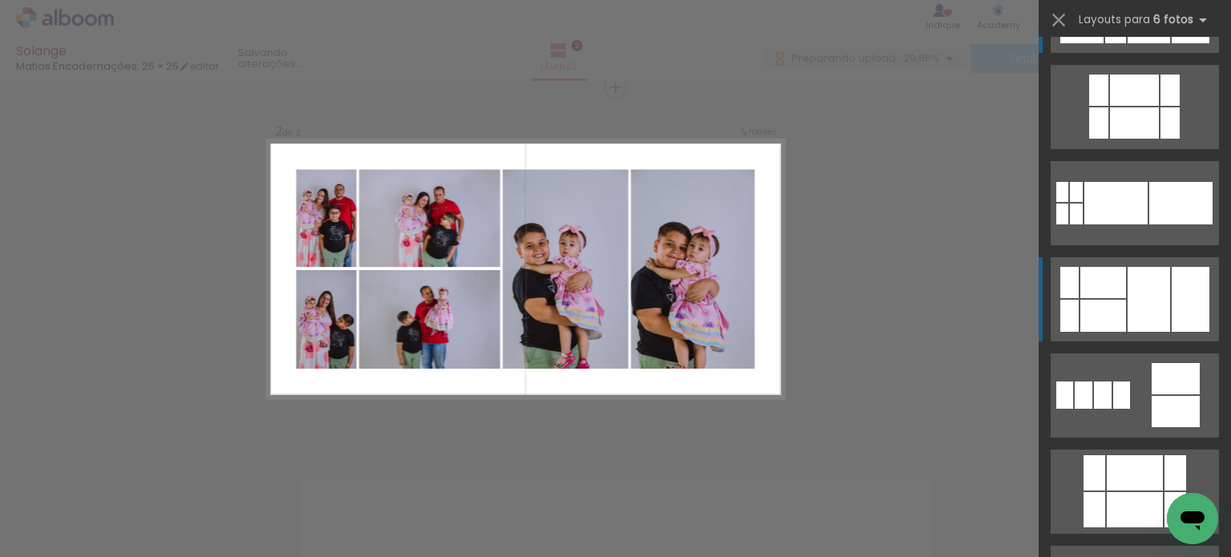
click at [1144, 43] on div at bounding box center [1148, 10] width 42 height 65
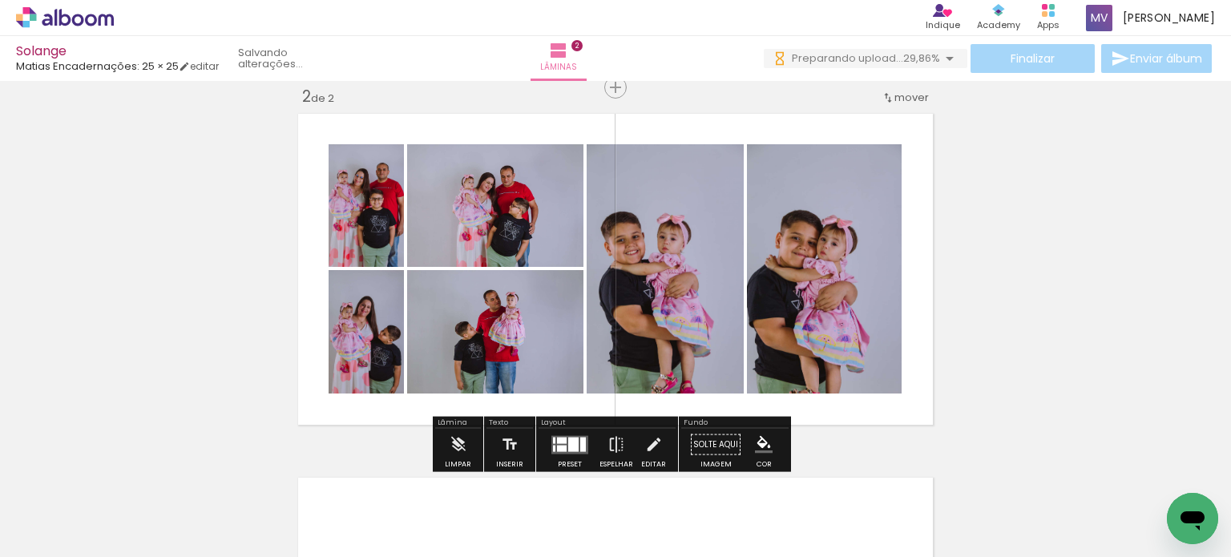
drag, startPoint x: 583, startPoint y: 440, endPoint x: 660, endPoint y: 425, distance: 78.4
click at [583, 440] on quentale-layouter at bounding box center [569, 444] width 37 height 18
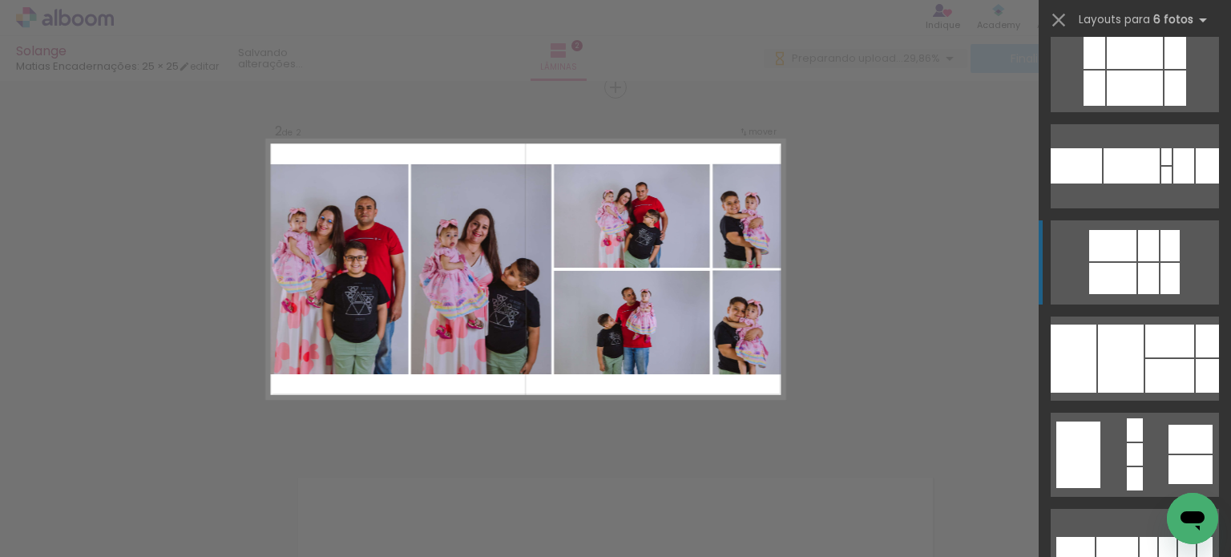
scroll to position [529, 0]
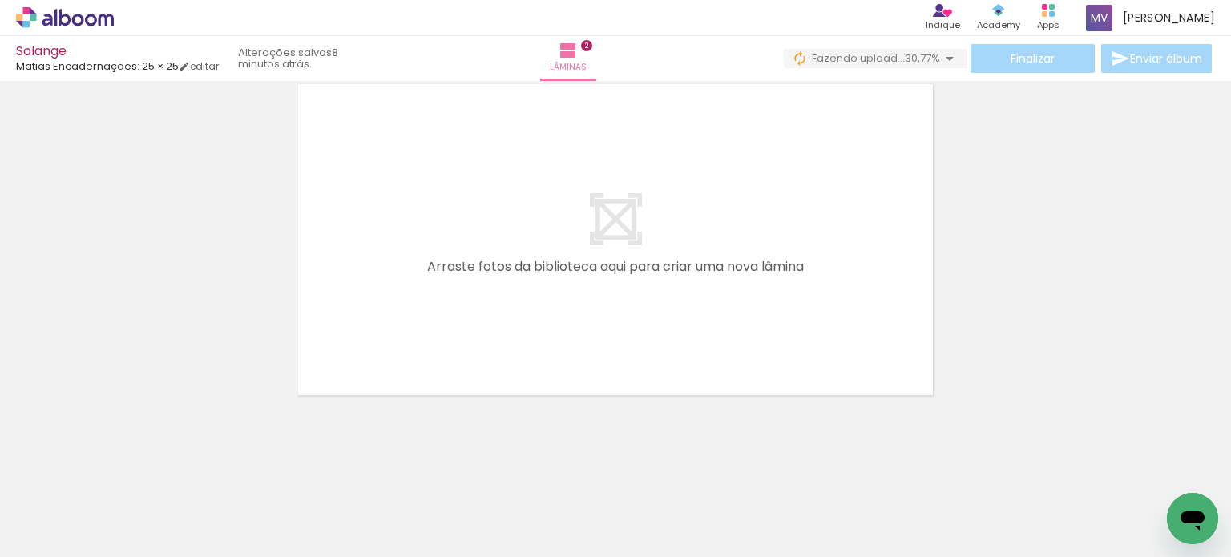
scroll to position [0, 24742]
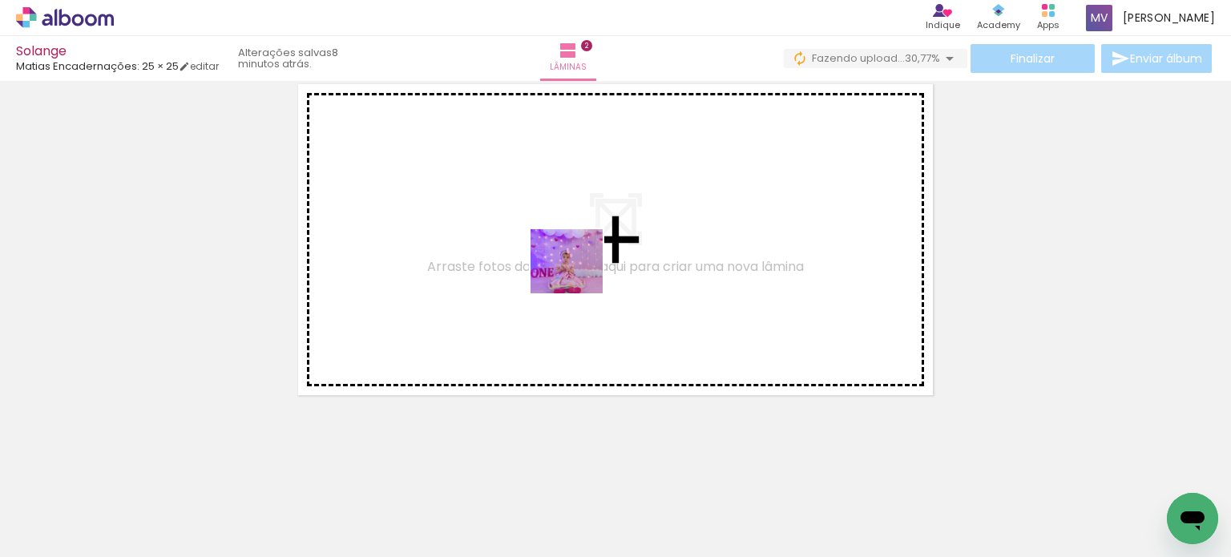
drag, startPoint x: 752, startPoint y: 517, endPoint x: 578, endPoint y: 276, distance: 297.8
click at [578, 276] on quentale-workspace at bounding box center [615, 278] width 1231 height 557
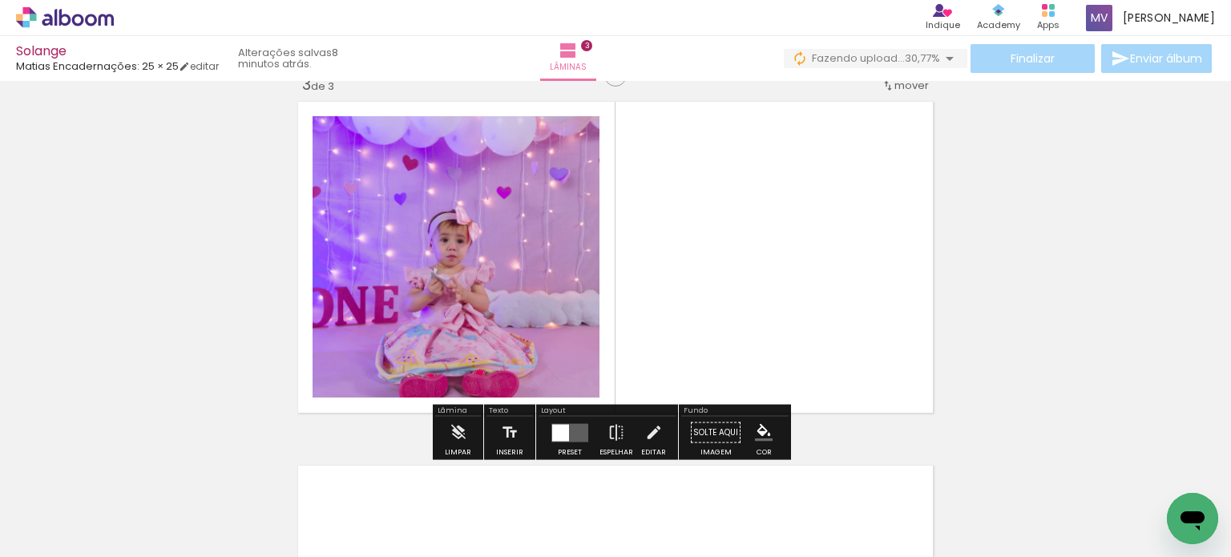
scroll to position [748, 0]
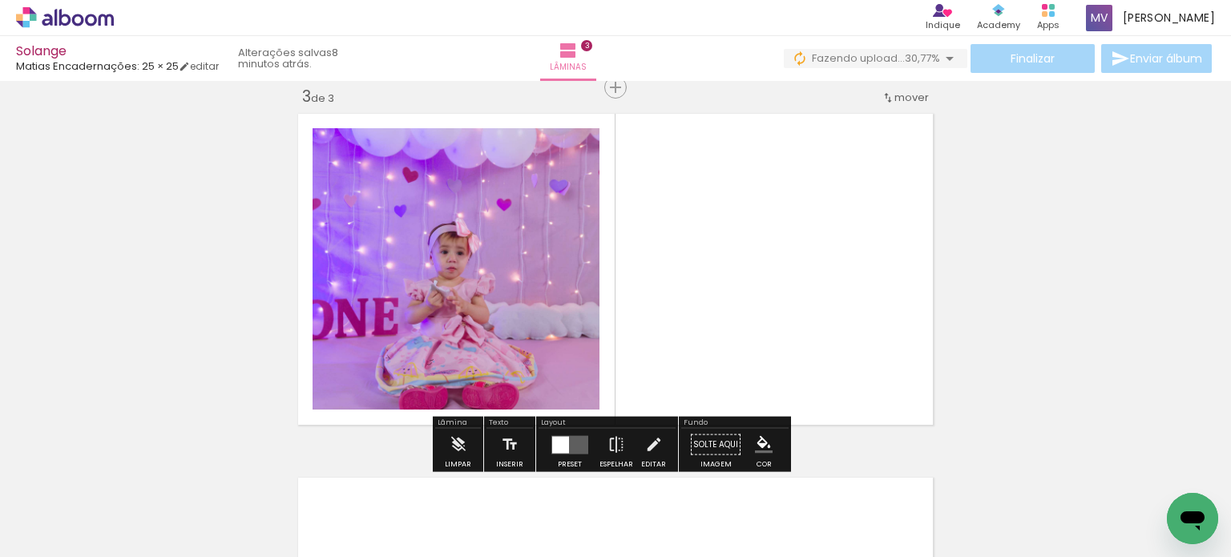
click at [491, 278] on quentale-photo at bounding box center [456, 268] width 287 height 281
click at [493, 189] on quentale-photo at bounding box center [456, 268] width 287 height 281
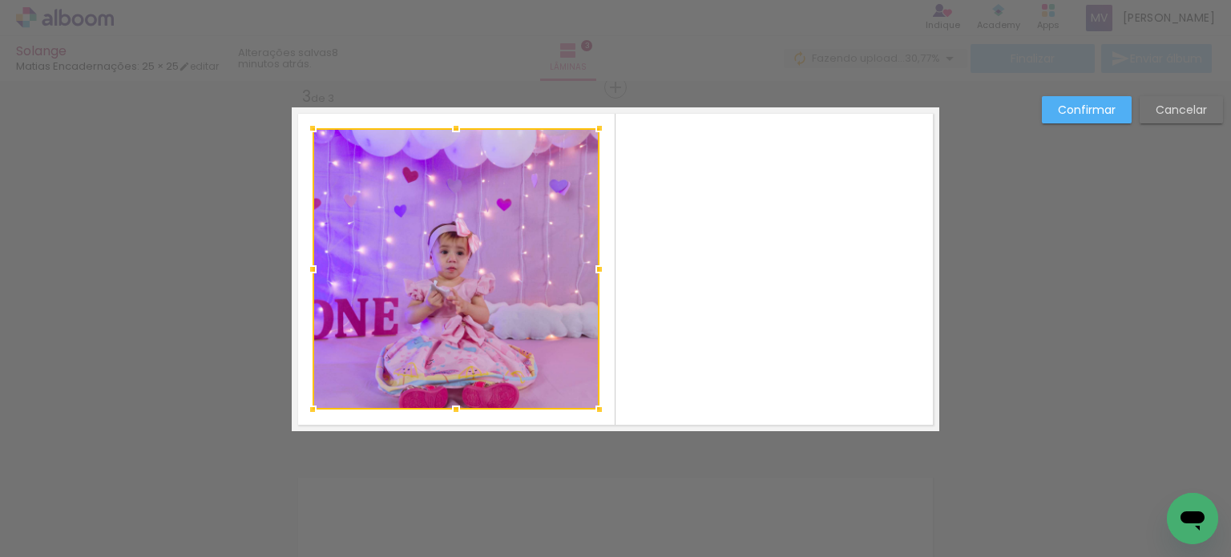
click at [493, 189] on div at bounding box center [456, 268] width 287 height 281
click at [0, 0] on slot "Cancelar" at bounding box center [0, 0] width 0 height 0
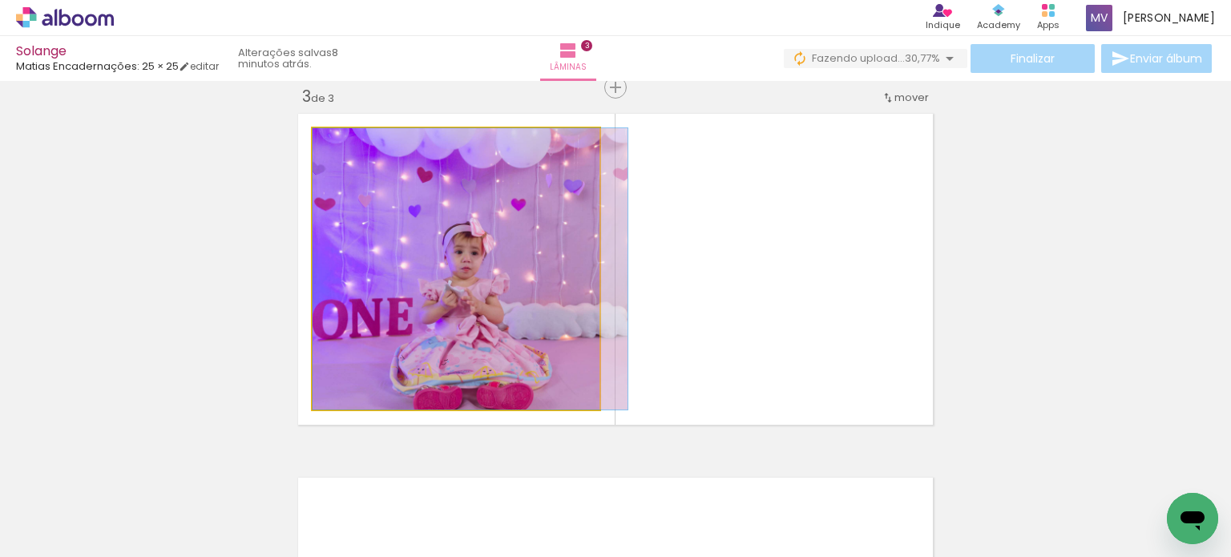
drag, startPoint x: 501, startPoint y: 220, endPoint x: 587, endPoint y: 383, distance: 184.3
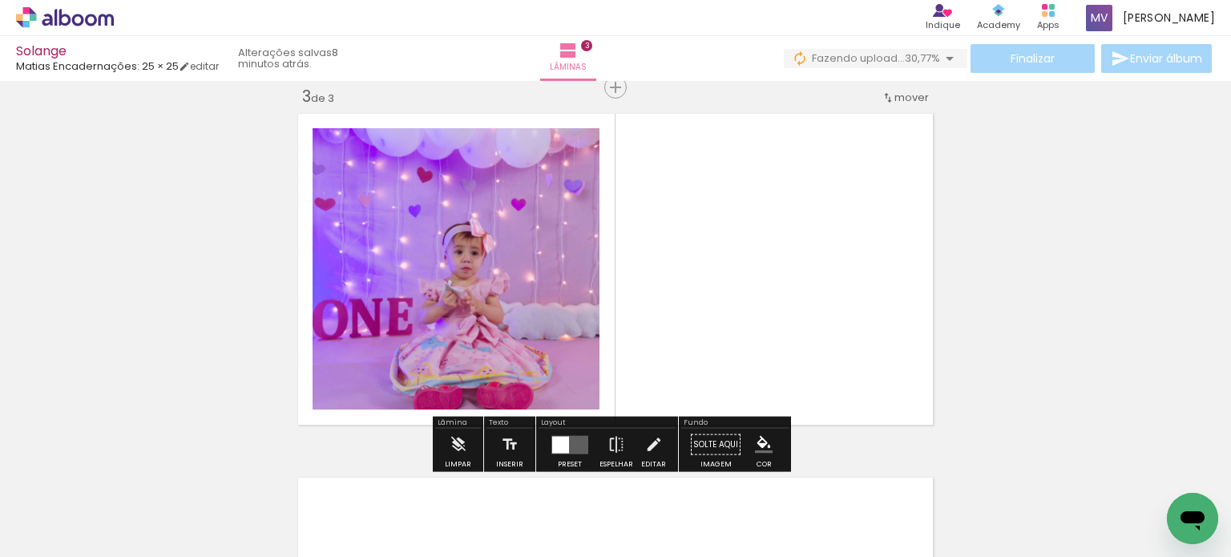
click at [542, 329] on quentale-photo at bounding box center [456, 268] width 287 height 281
click at [482, 212] on quentale-photo at bounding box center [456, 268] width 287 height 281
drag, startPoint x: 478, startPoint y: 227, endPoint x: 397, endPoint y: 250, distance: 84.2
click at [397, 250] on quentale-photo at bounding box center [456, 268] width 287 height 281
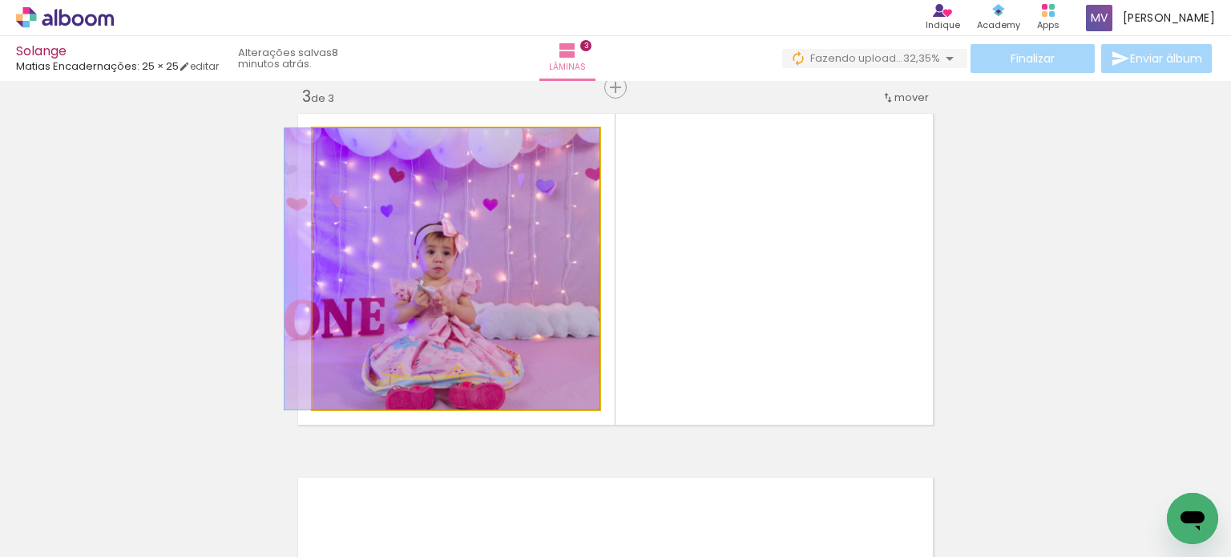
drag, startPoint x: 481, startPoint y: 237, endPoint x: 396, endPoint y: 377, distance: 164.0
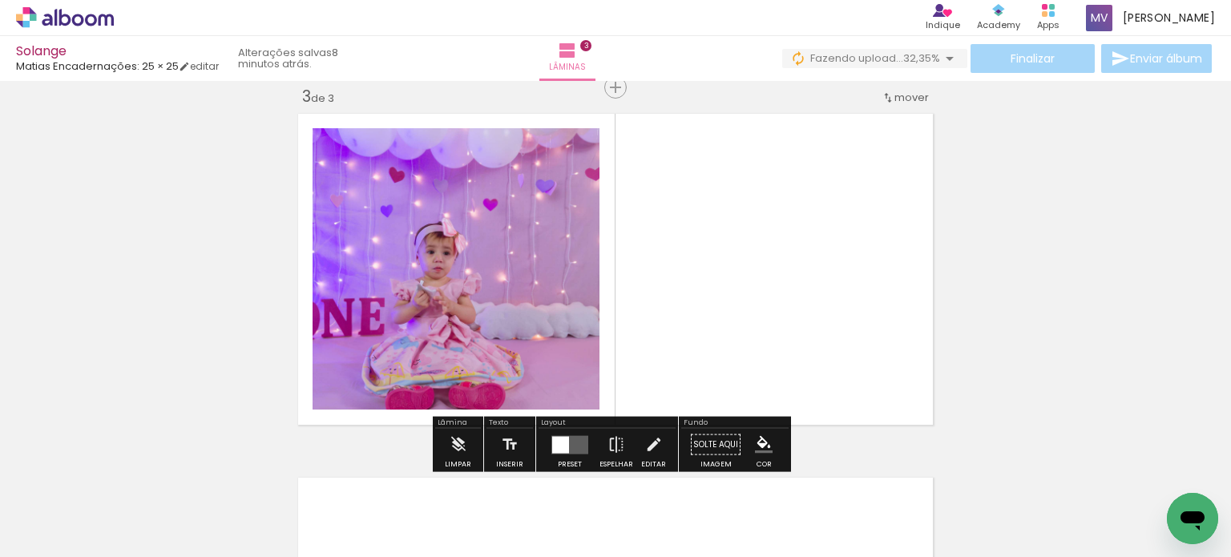
click at [241, 291] on div "Inserir lâmina 1 de 3 Inserir lâmina 2 de 3 Inserir lâmina 3 de 3" at bounding box center [615, 67] width 1231 height 1456
click at [442, 255] on quentale-photo at bounding box center [456, 268] width 287 height 281
click at [0, 0] on div at bounding box center [0, 0] width 0 height 0
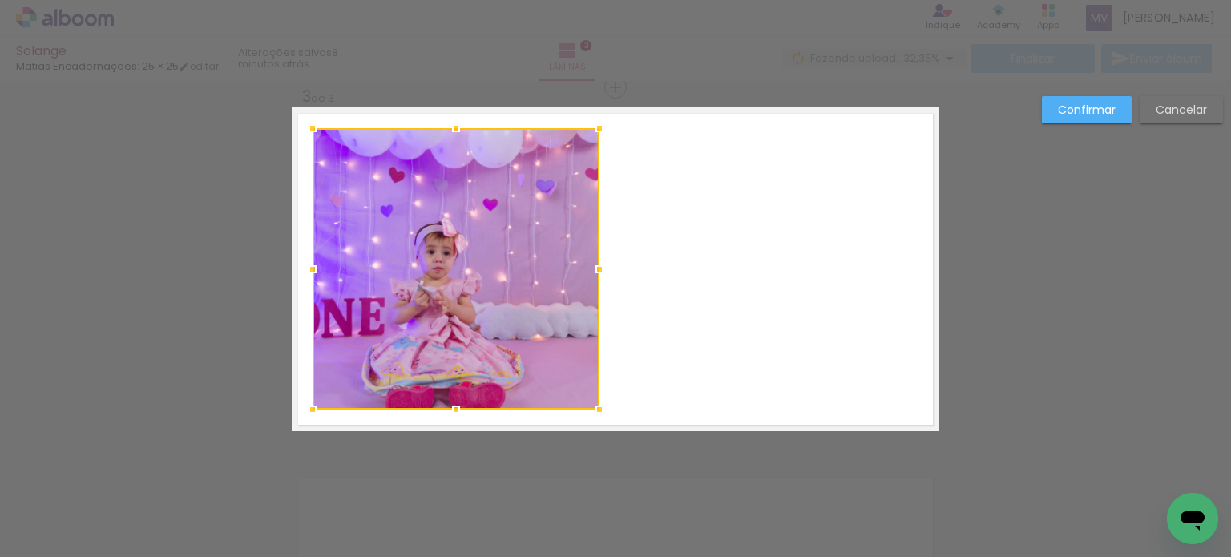
click at [0, 0] on slot "Confirmar" at bounding box center [0, 0] width 0 height 0
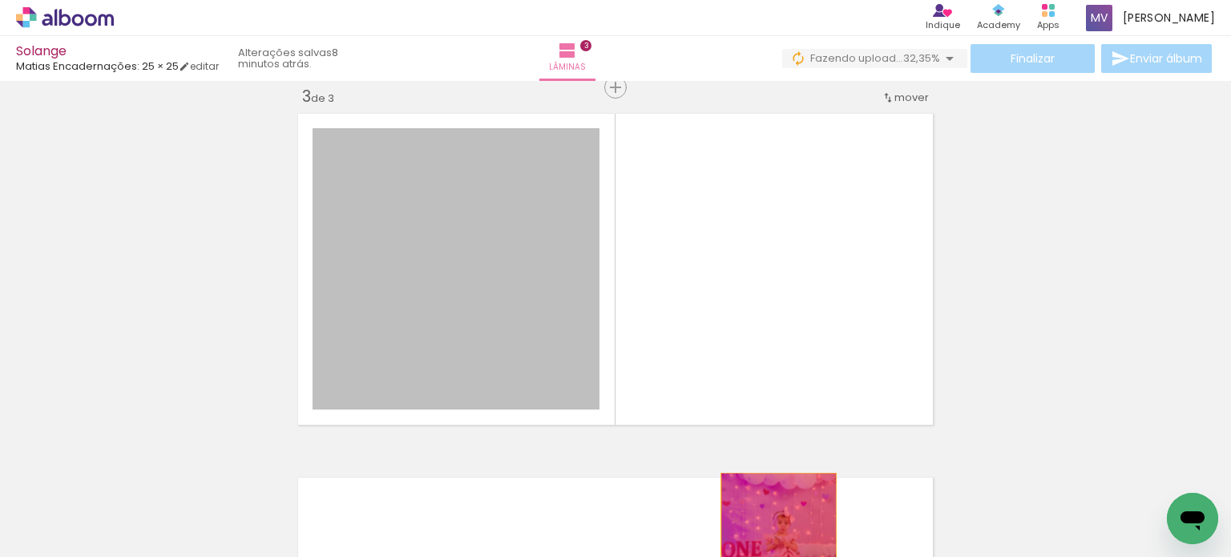
drag, startPoint x: 442, startPoint y: 213, endPoint x: 745, endPoint y: 515, distance: 427.8
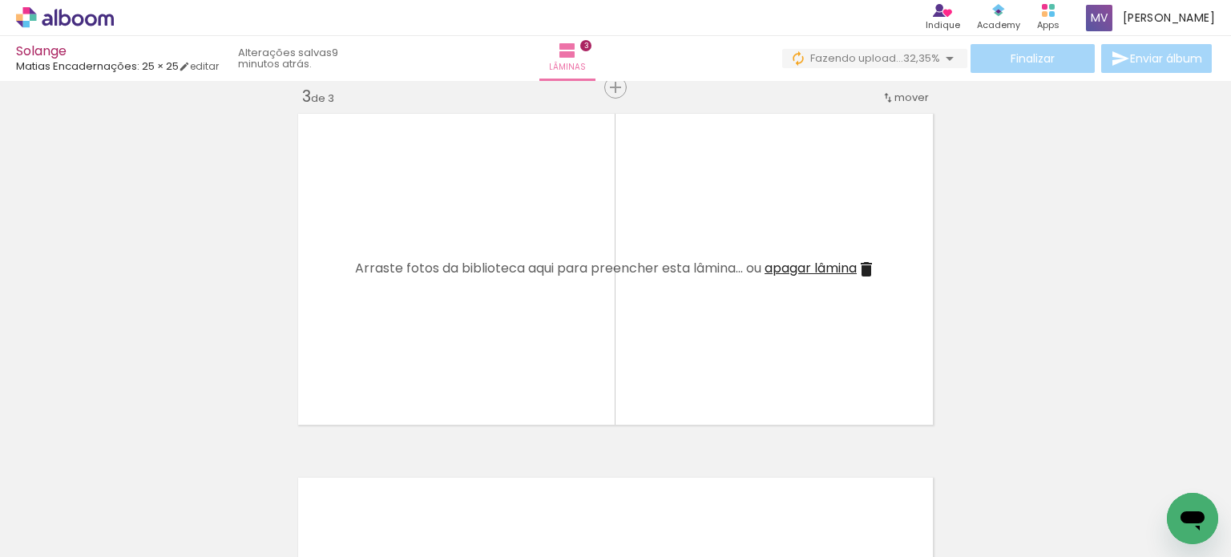
scroll to position [0, 26738]
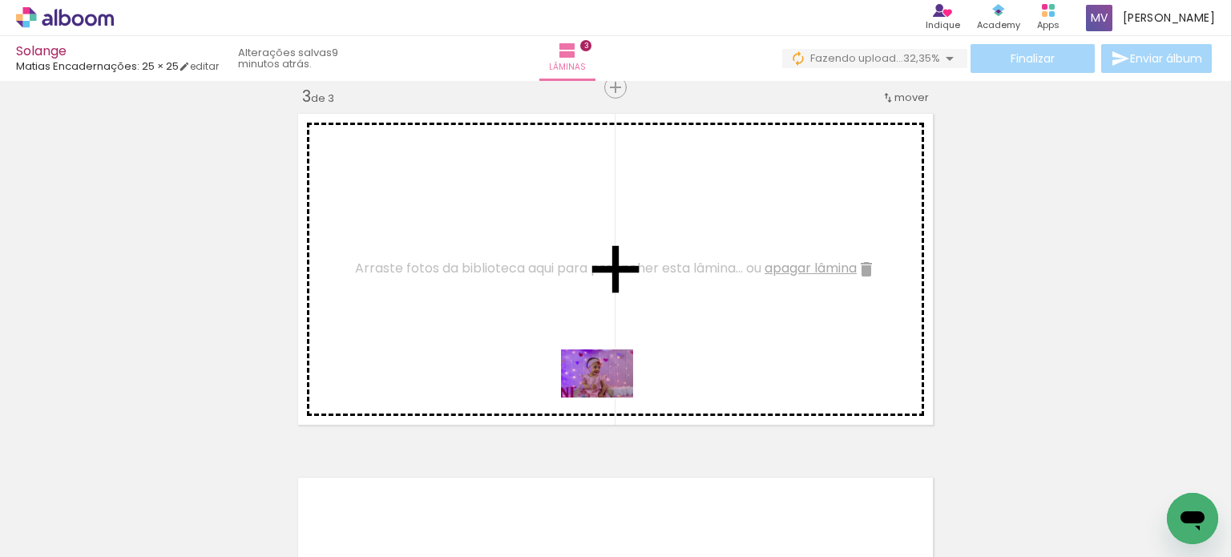
drag, startPoint x: 792, startPoint y: 518, endPoint x: 545, endPoint y: 354, distance: 296.5
click at [545, 354] on quentale-workspace at bounding box center [615, 278] width 1231 height 557
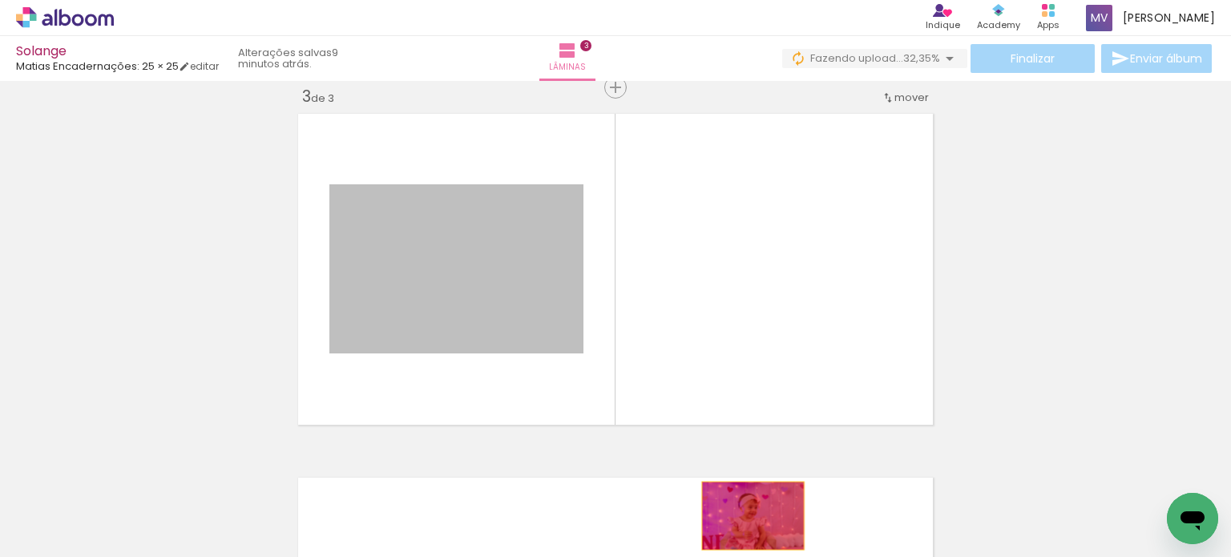
drag, startPoint x: 492, startPoint y: 291, endPoint x: 752, endPoint y: 518, distance: 344.7
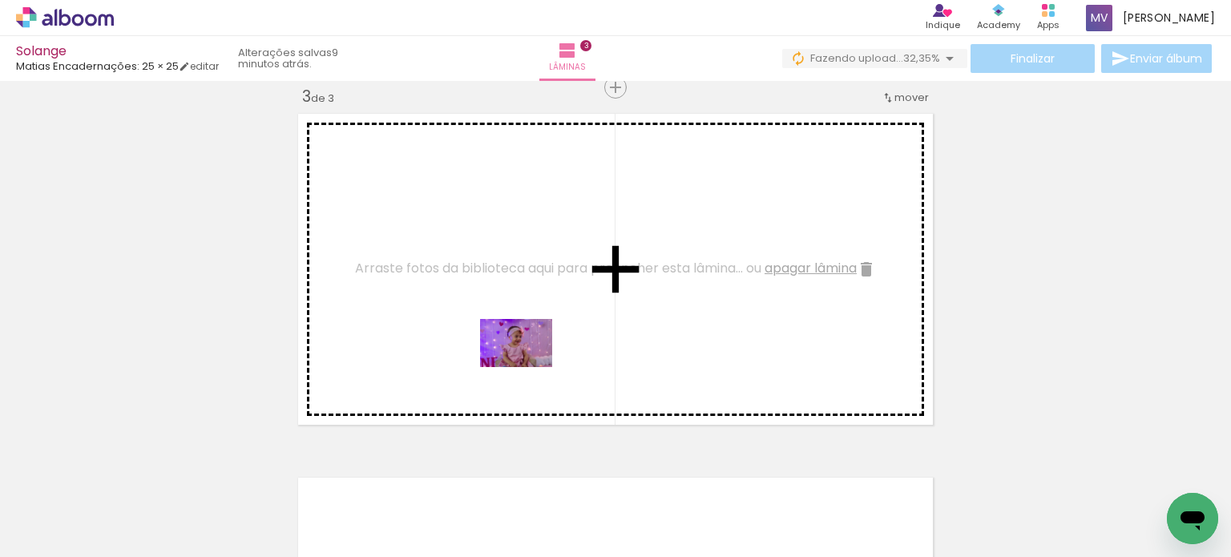
drag, startPoint x: 723, startPoint y: 509, endPoint x: 484, endPoint y: 333, distance: 296.8
click at [484, 333] on quentale-workspace at bounding box center [615, 278] width 1231 height 557
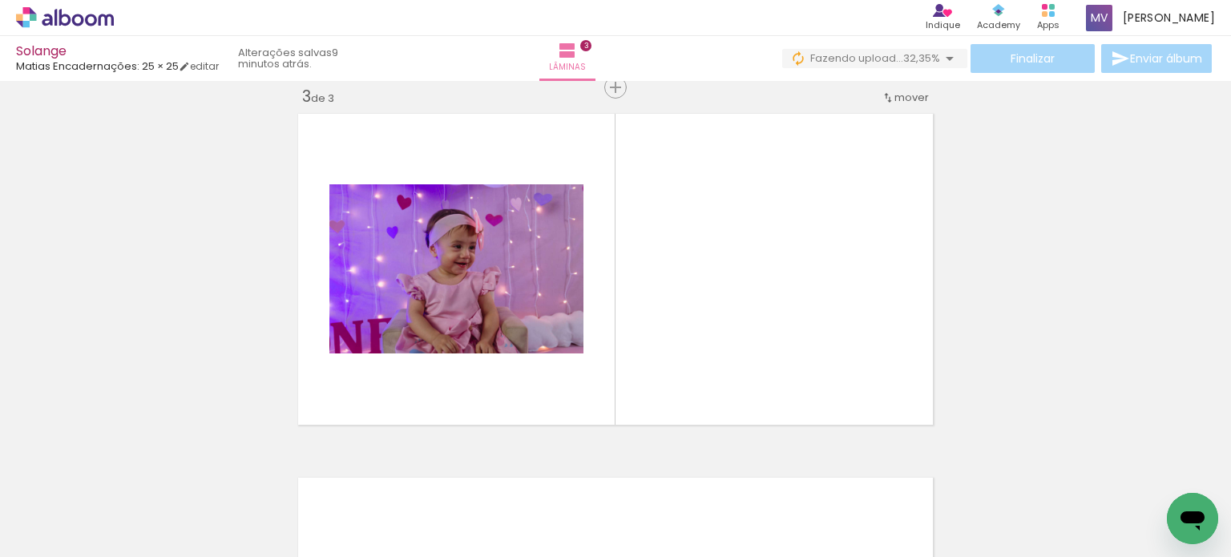
scroll to position [0, 27295]
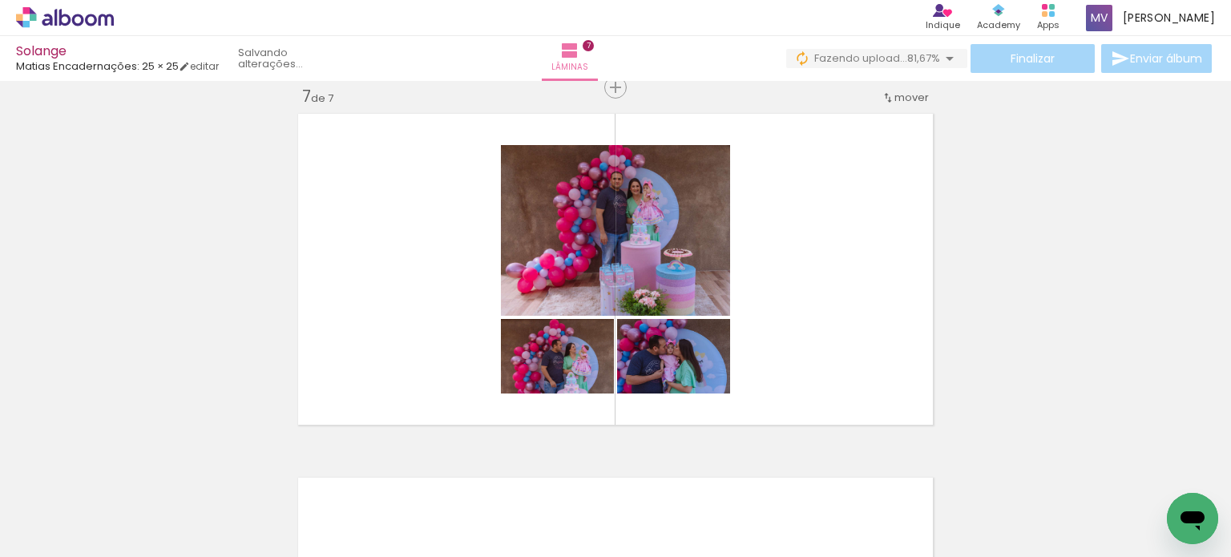
scroll to position [0, 5570]
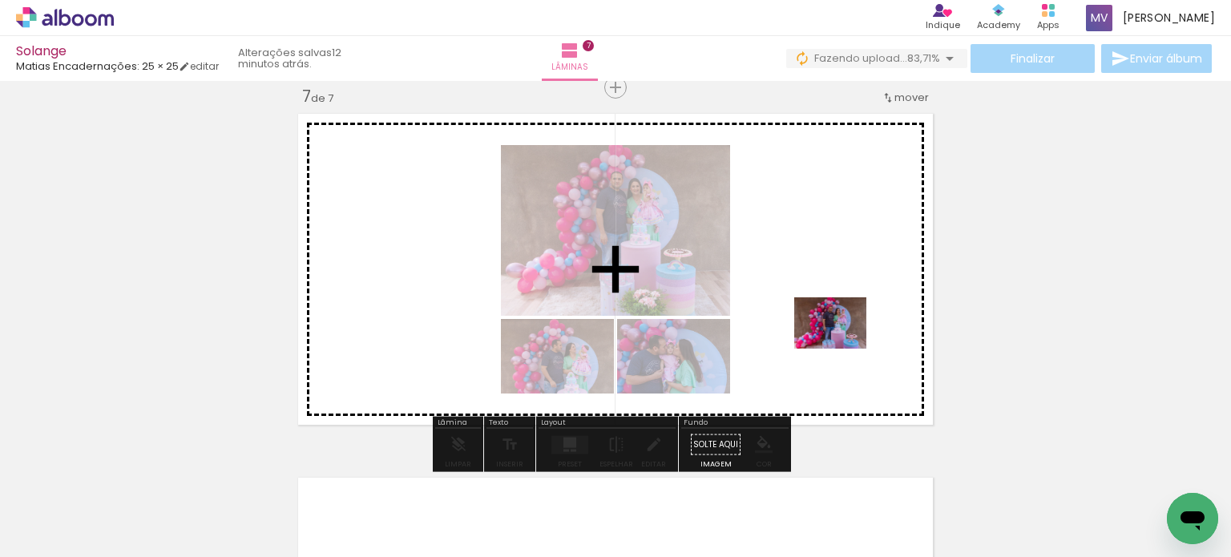
drag, startPoint x: 897, startPoint y: 519, endPoint x: 842, endPoint y: 345, distance: 182.2
click at [842, 345] on quentale-workspace at bounding box center [615, 278] width 1231 height 557
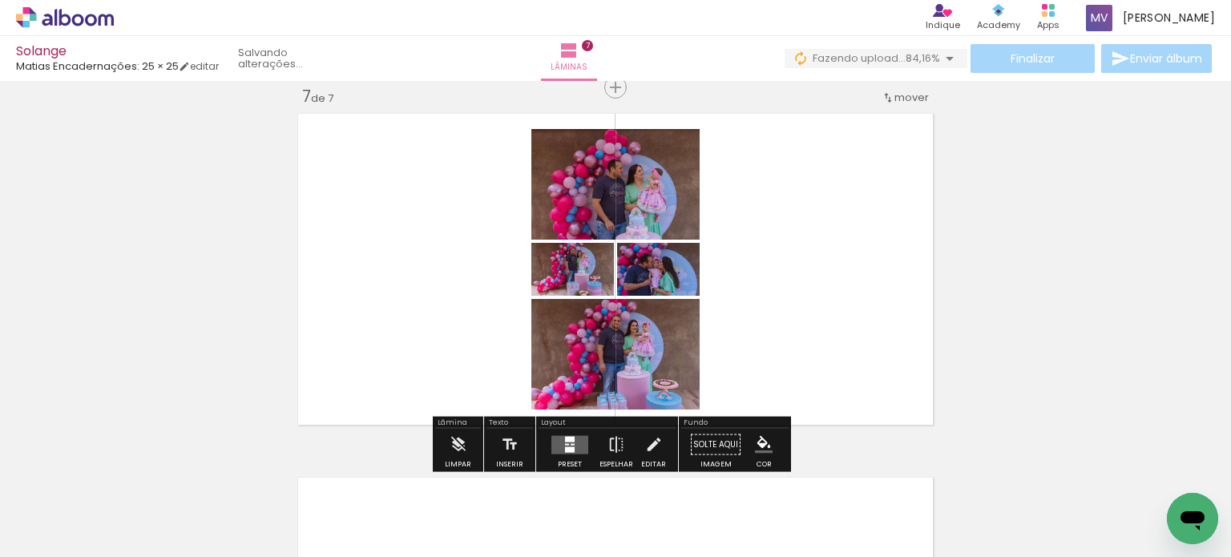
click at [579, 447] on quentale-layouter at bounding box center [569, 444] width 37 height 18
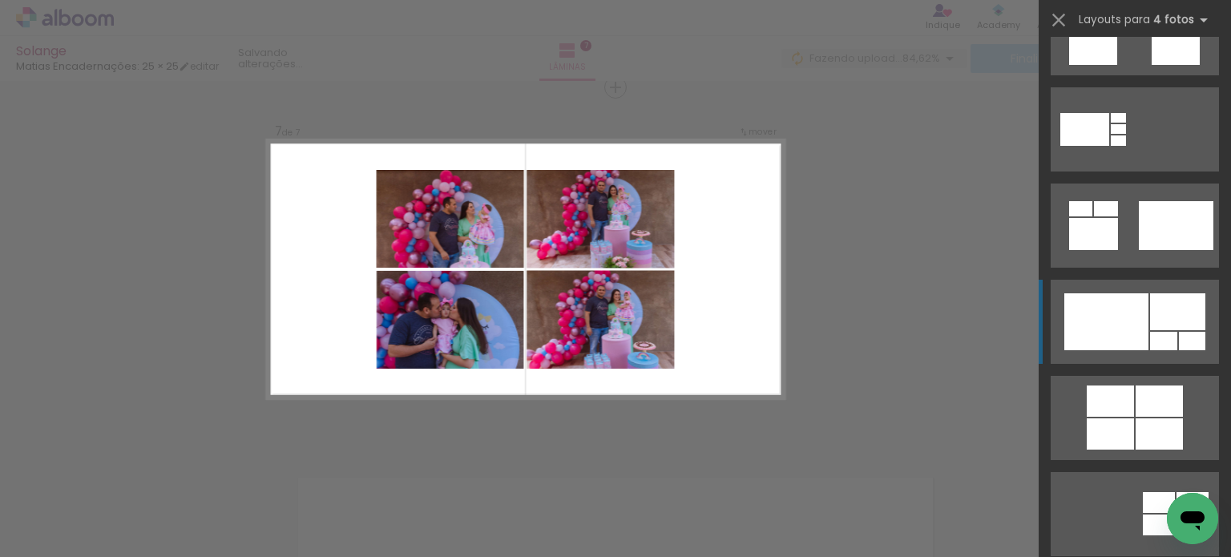
scroll to position [881, 0]
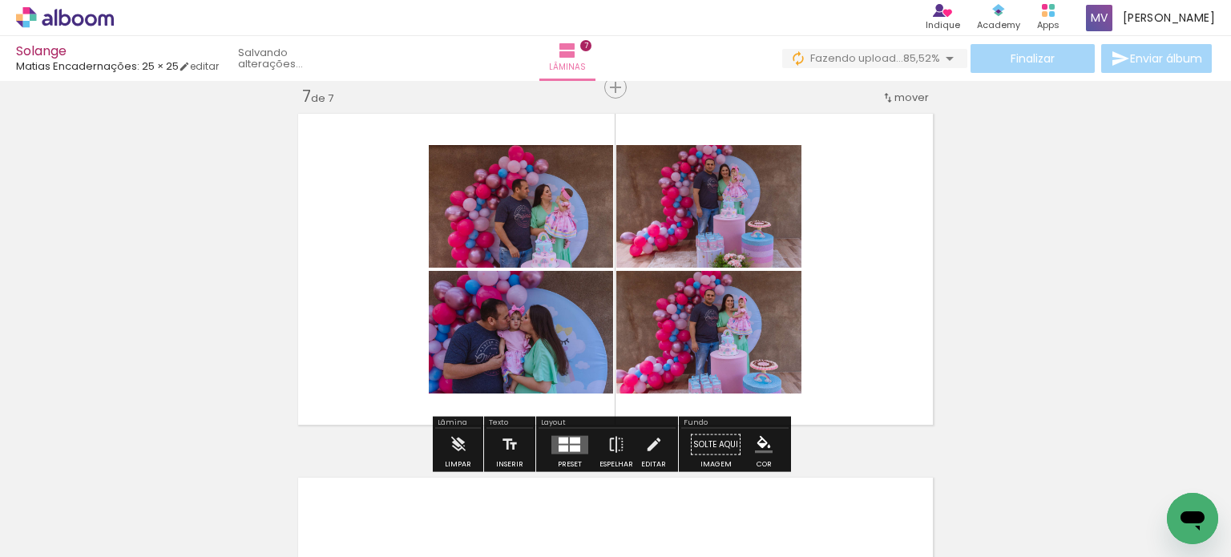
click at [702, 224] on quentale-photo at bounding box center [708, 206] width 185 height 123
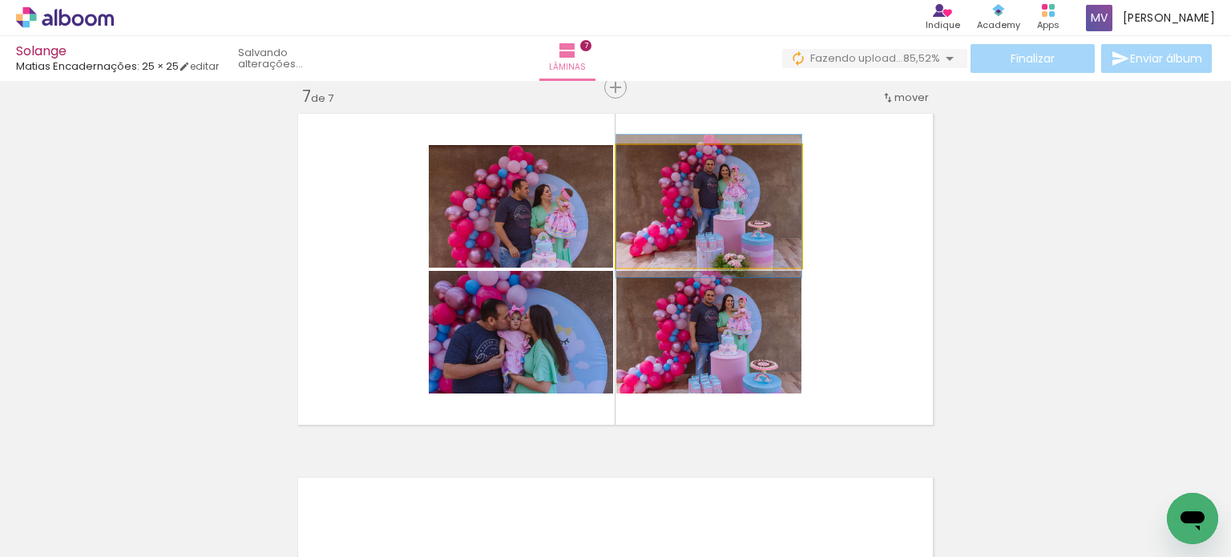
click at [702, 225] on quentale-photo at bounding box center [708, 206] width 185 height 123
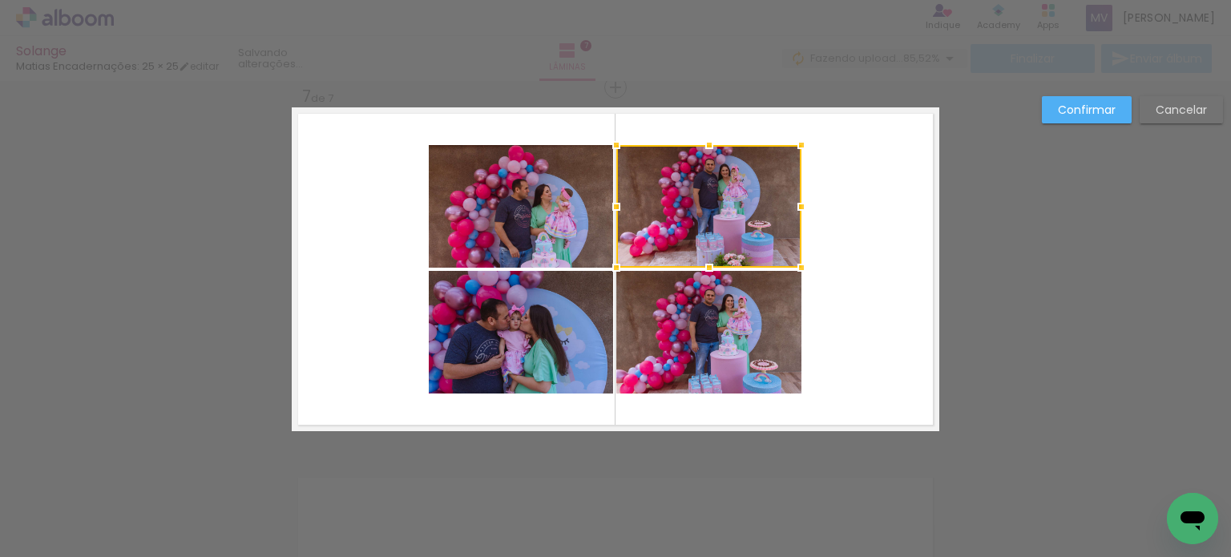
click at [702, 323] on quentale-photo at bounding box center [708, 332] width 185 height 123
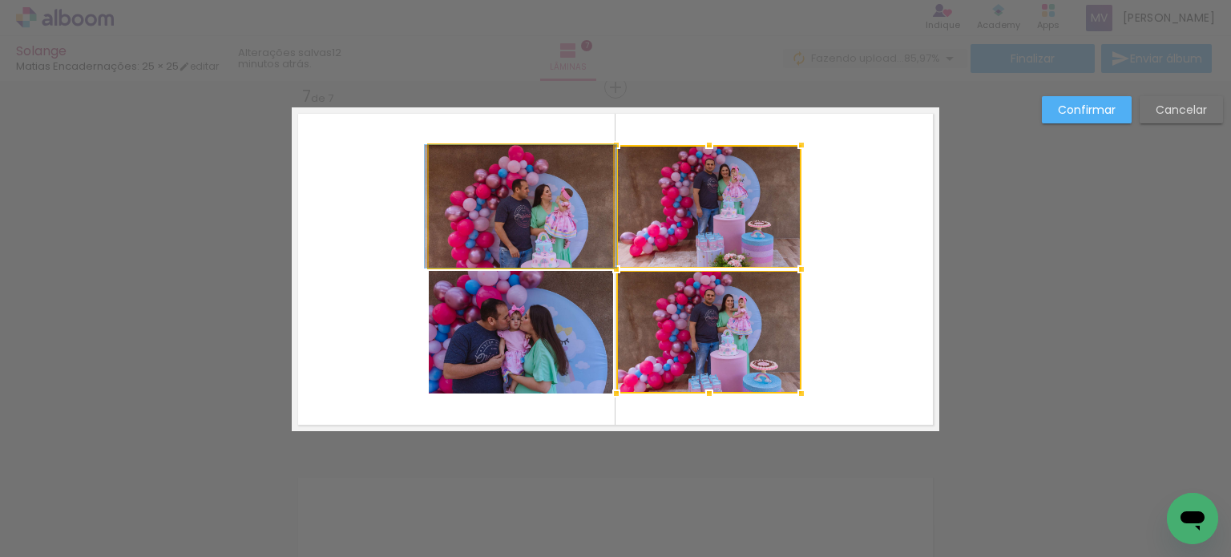
click at [501, 224] on quentale-photo at bounding box center [521, 206] width 184 height 123
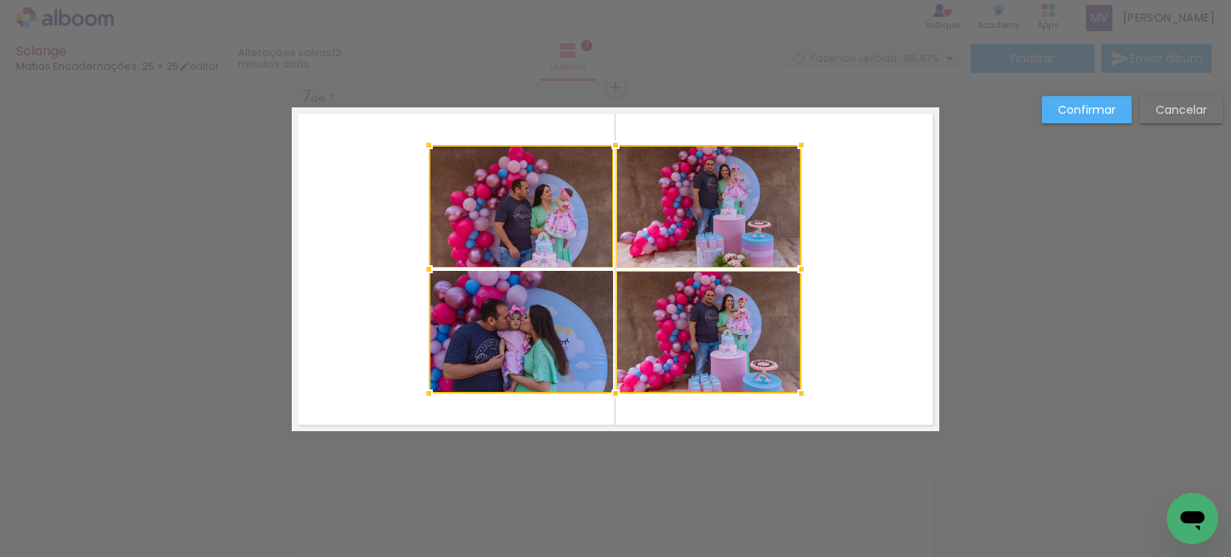
click at [494, 307] on div at bounding box center [615, 269] width 373 height 248
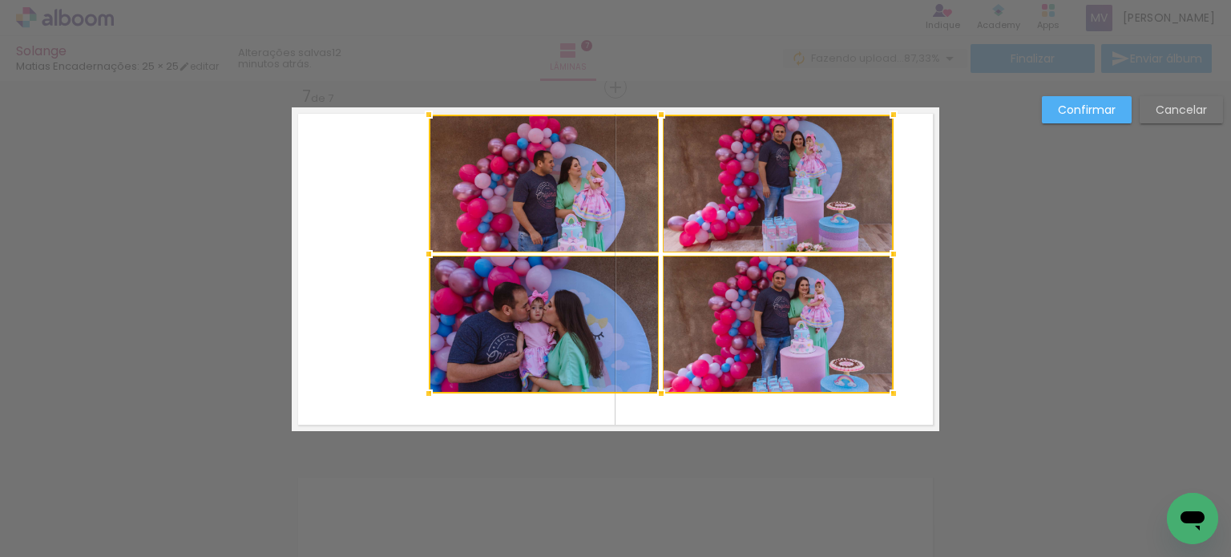
drag, startPoint x: 798, startPoint y: 144, endPoint x: 889, endPoint y: 114, distance: 96.3
click at [889, 114] on div at bounding box center [893, 115] width 32 height 32
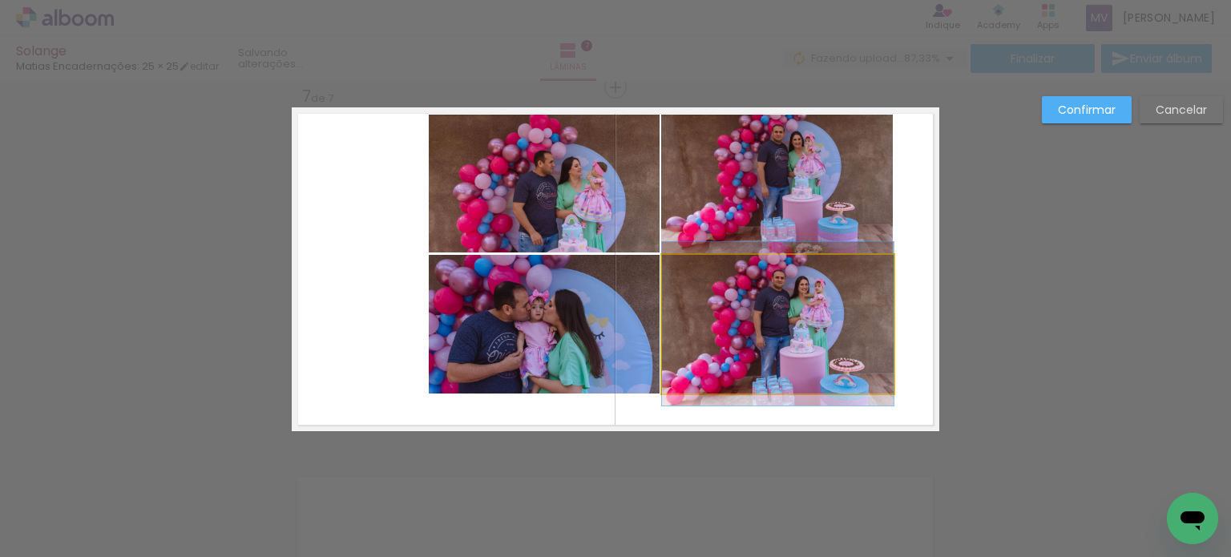
click at [872, 369] on quentale-photo at bounding box center [778, 324] width 232 height 139
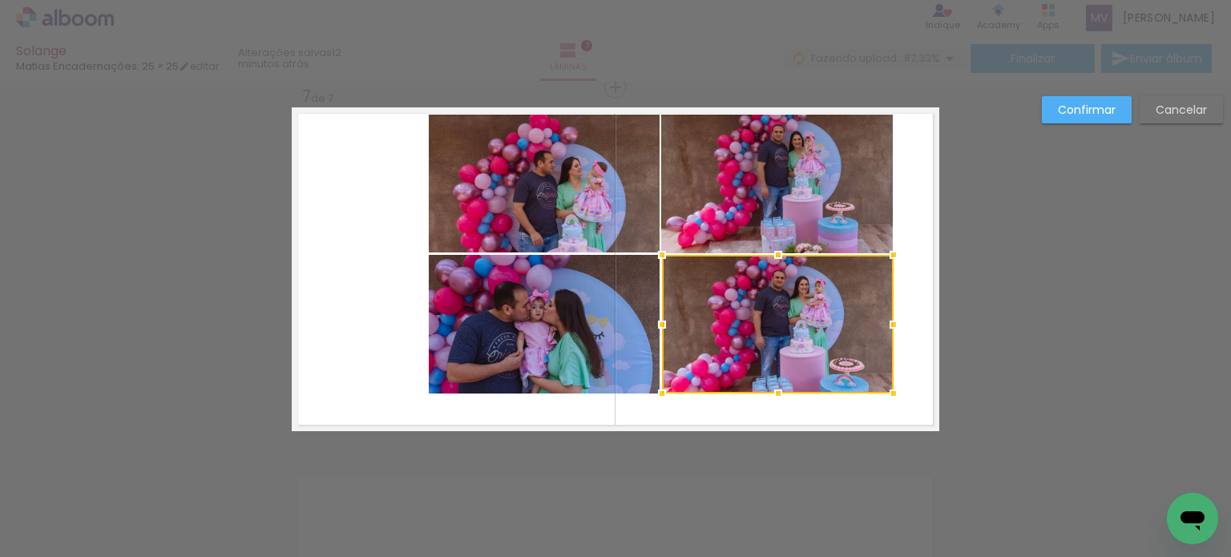
click at [837, 205] on quentale-photo at bounding box center [777, 184] width 232 height 139
click at [522, 220] on quentale-photo at bounding box center [544, 184] width 231 height 139
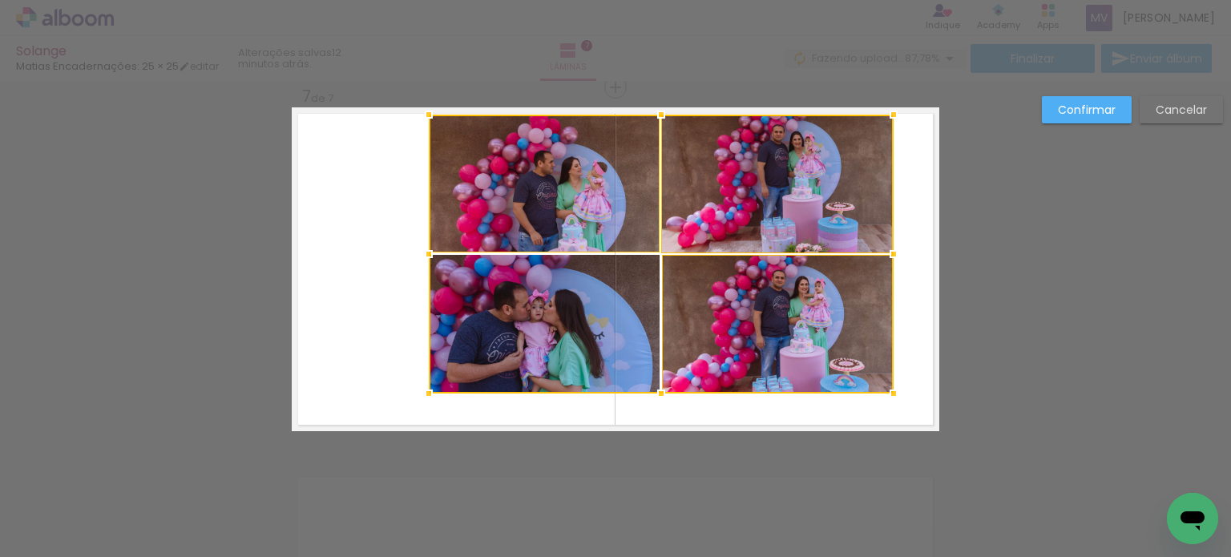
click at [490, 322] on div at bounding box center [661, 254] width 465 height 279
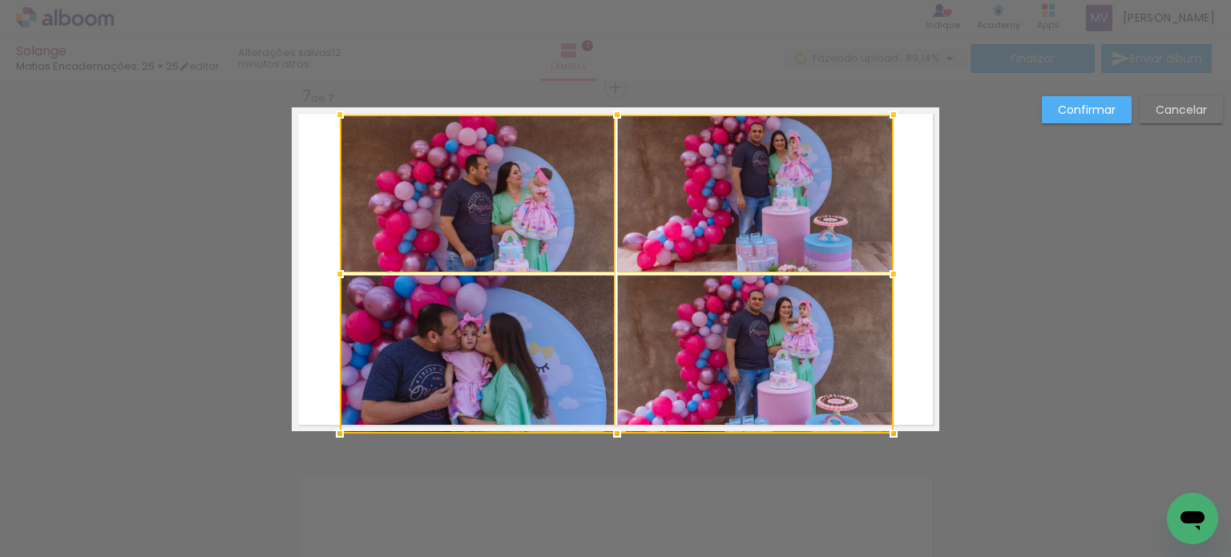
drag, startPoint x: 420, startPoint y: 390, endPoint x: 330, endPoint y: 426, distance: 96.4
click at [330, 426] on div at bounding box center [340, 434] width 32 height 32
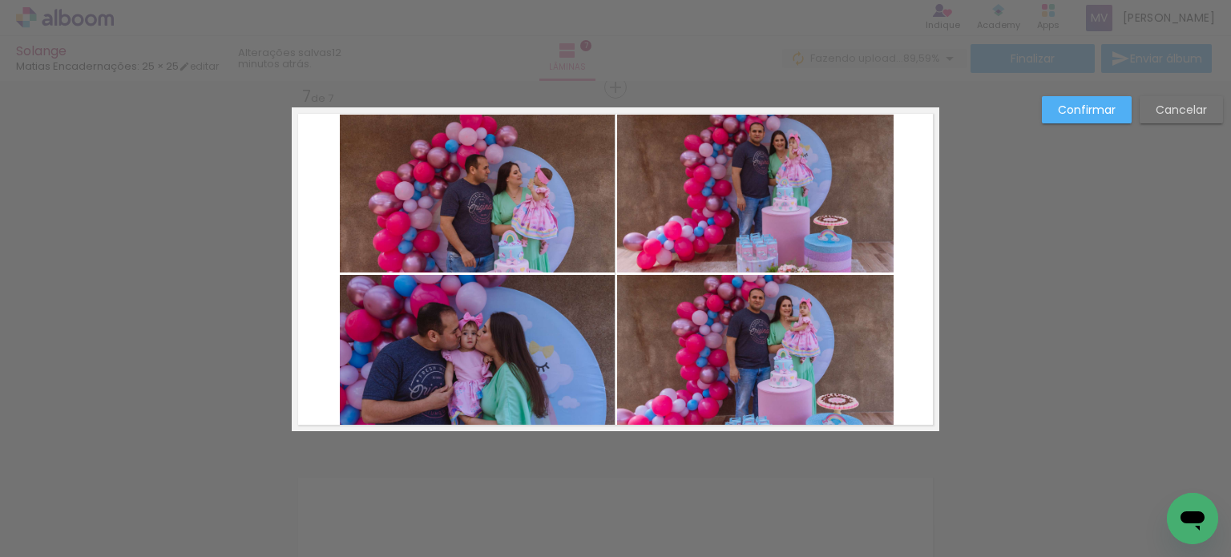
click at [911, 217] on quentale-layouter at bounding box center [615, 269] width 647 height 324
click at [1054, 113] on paper-button "Confirmar" at bounding box center [1087, 109] width 90 height 27
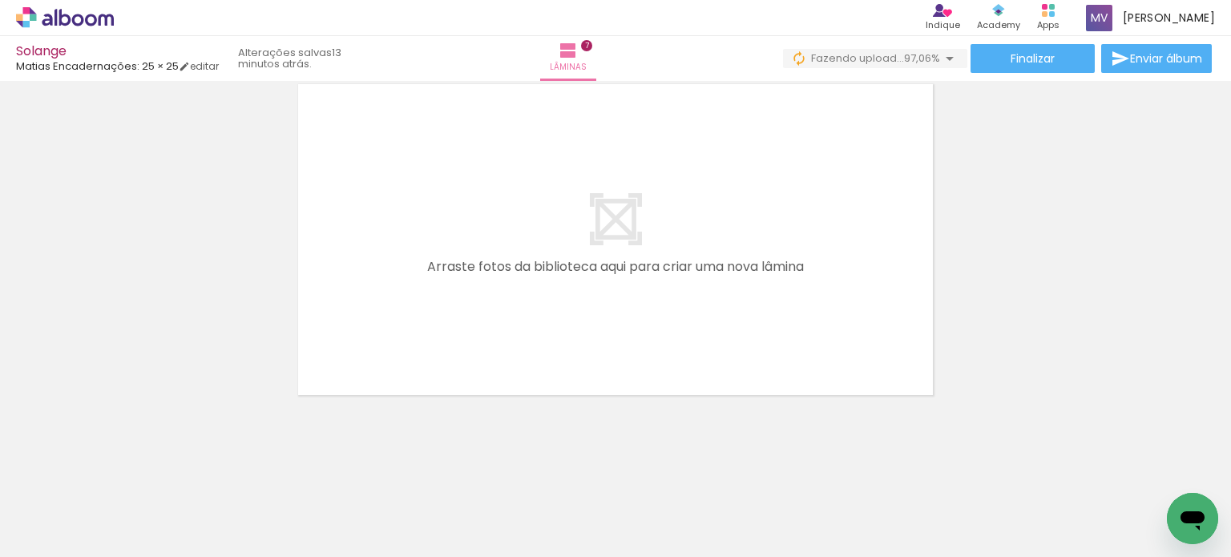
scroll to position [0, 6963]
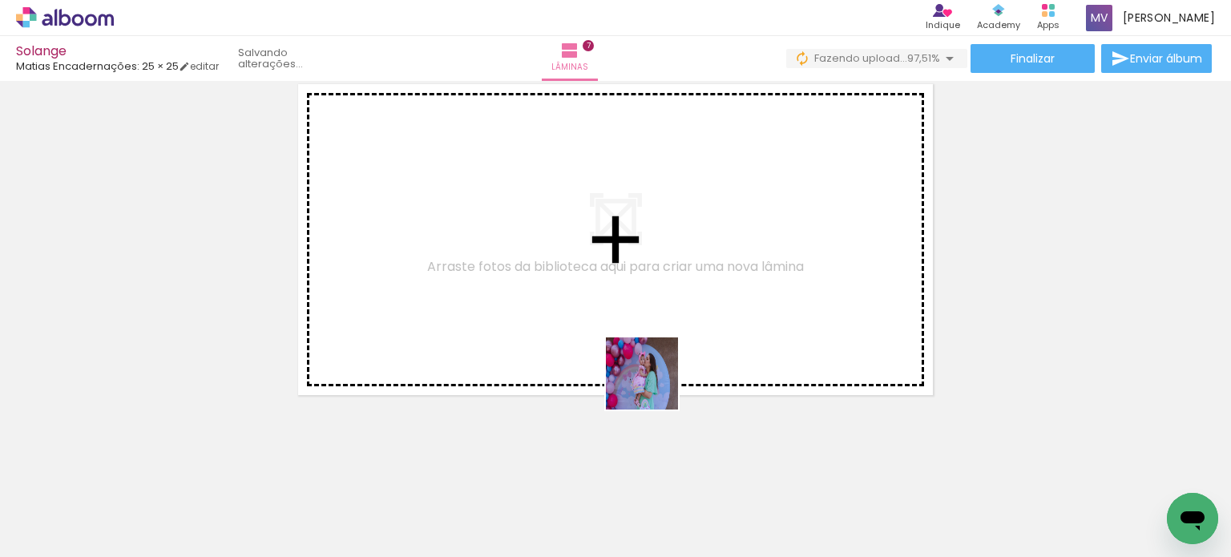
drag, startPoint x: 665, startPoint y: 509, endPoint x: 643, endPoint y: 281, distance: 228.6
click at [643, 281] on quentale-workspace at bounding box center [615, 278] width 1231 height 557
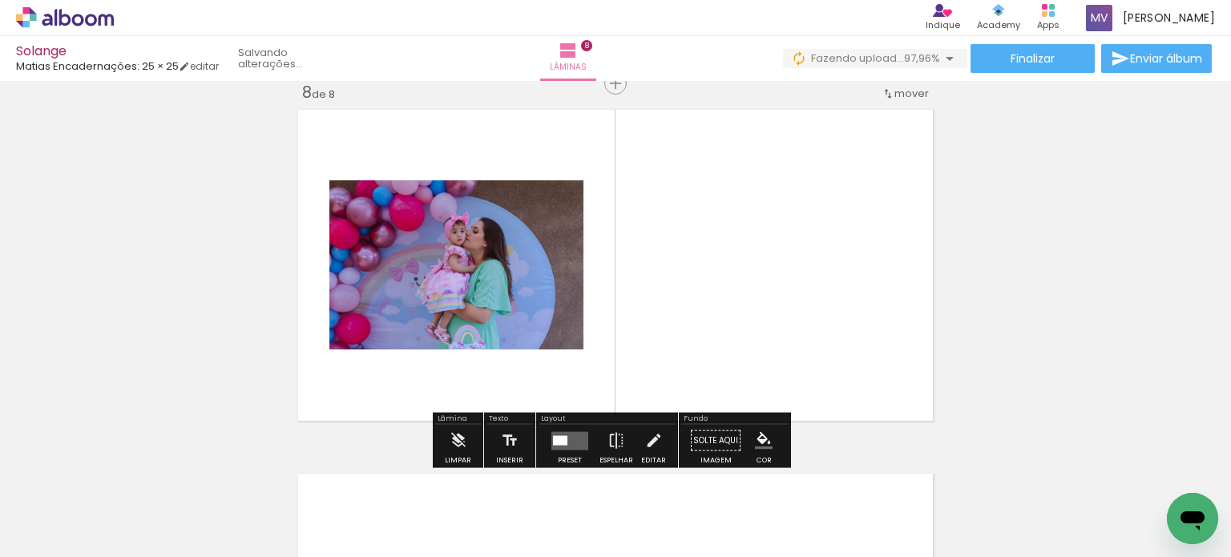
scroll to position [2567, 0]
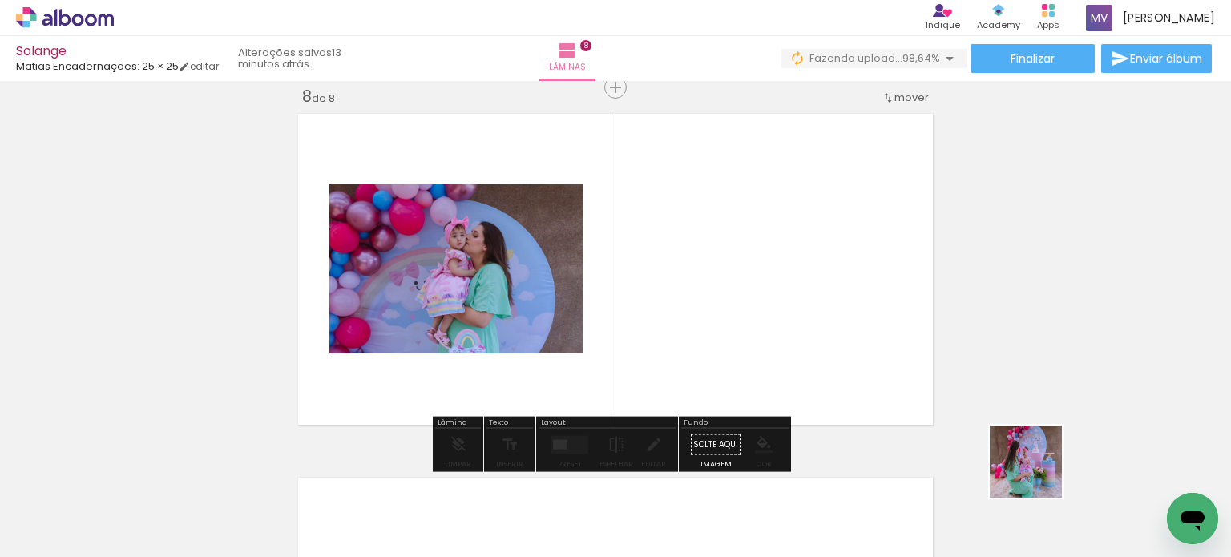
drag, startPoint x: 1110, startPoint y: 513, endPoint x: 787, endPoint y: 337, distance: 367.5
click at [787, 337] on quentale-workspace at bounding box center [615, 278] width 1231 height 557
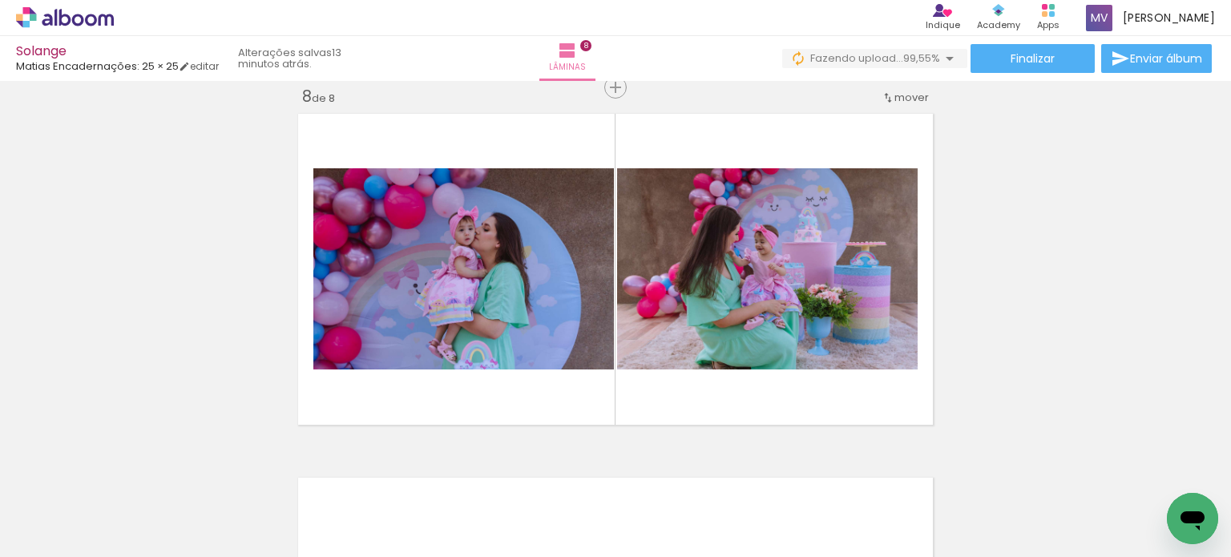
scroll to position [0, 7427]
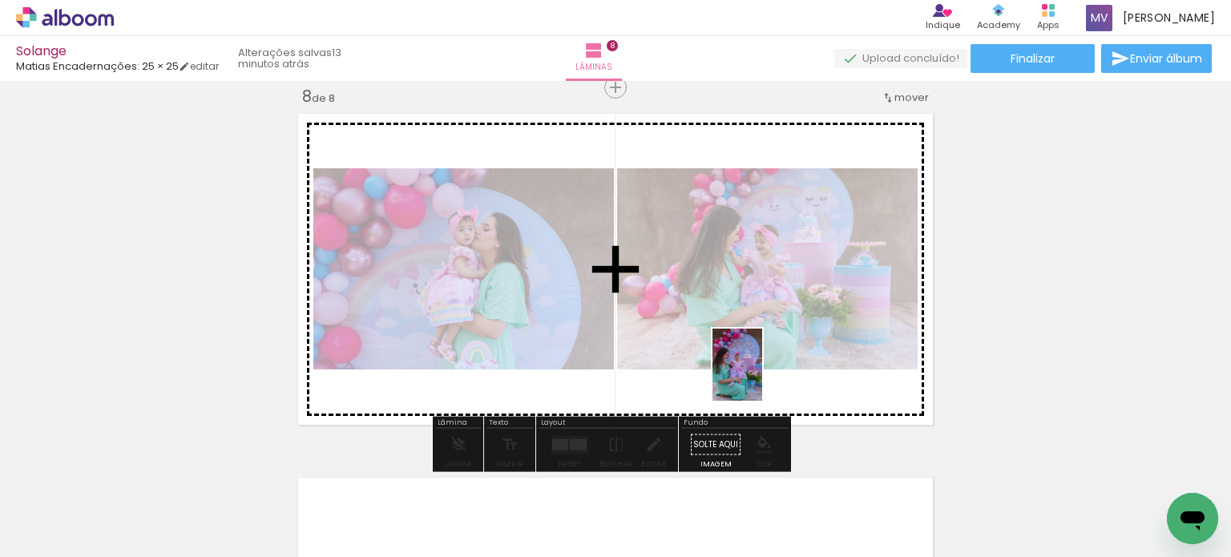
drag, startPoint x: 903, startPoint y: 524, endPoint x: 750, endPoint y: 370, distance: 217.0
click at [750, 370] on quentale-workspace at bounding box center [615, 278] width 1231 height 557
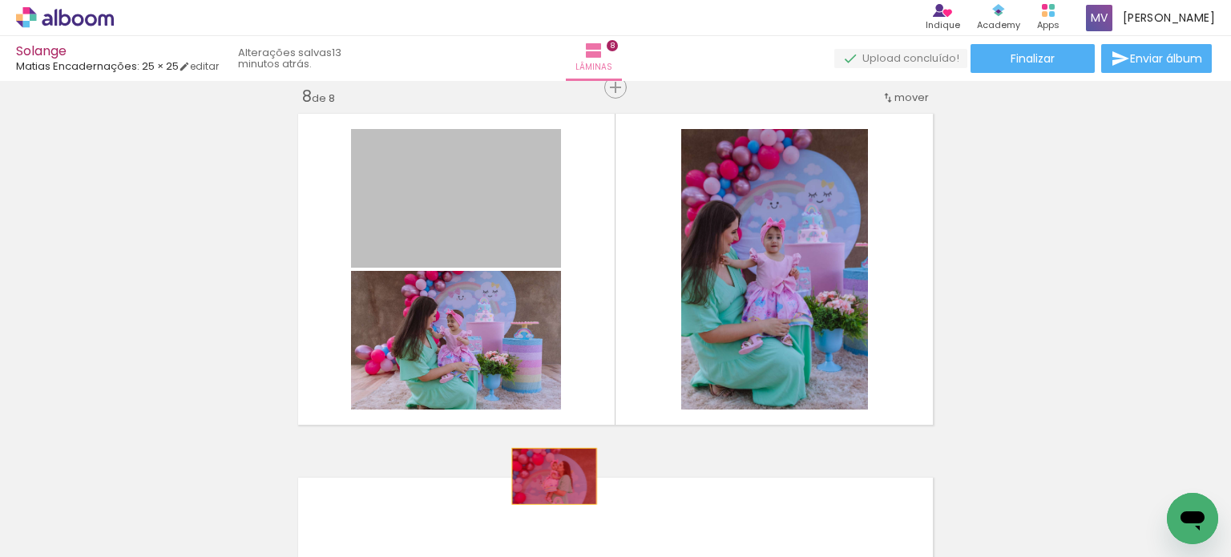
drag, startPoint x: 452, startPoint y: 205, endPoint x: 555, endPoint y: 490, distance: 303.2
click at [555, 490] on quentale-workspace at bounding box center [615, 278] width 1231 height 557
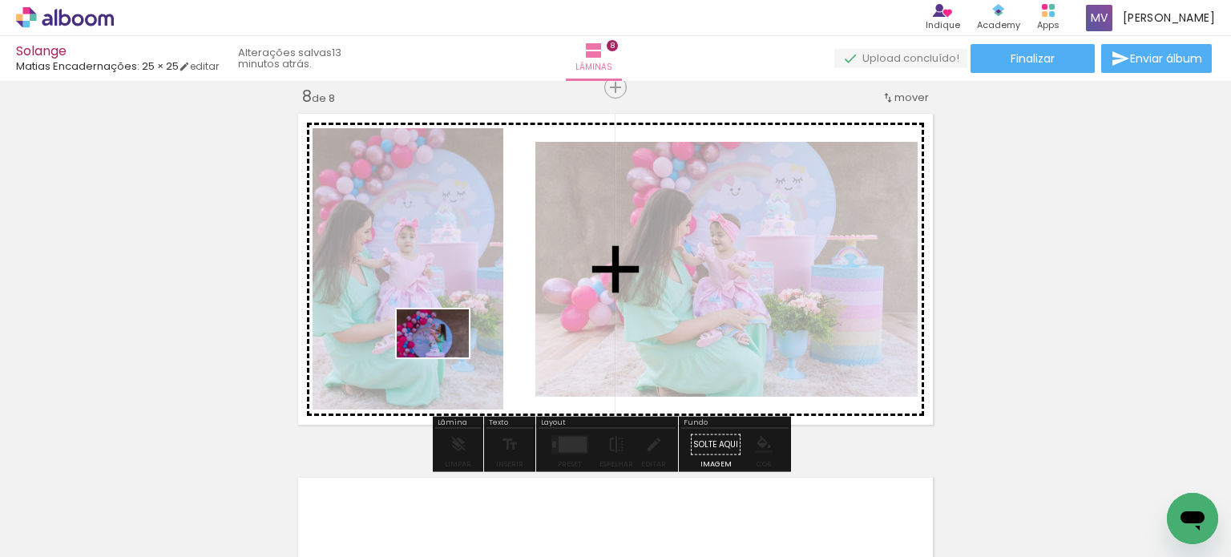
drag, startPoint x: 361, startPoint y: 508, endPoint x: 445, endPoint y: 357, distance: 172.2
click at [445, 357] on quentale-workspace at bounding box center [615, 278] width 1231 height 557
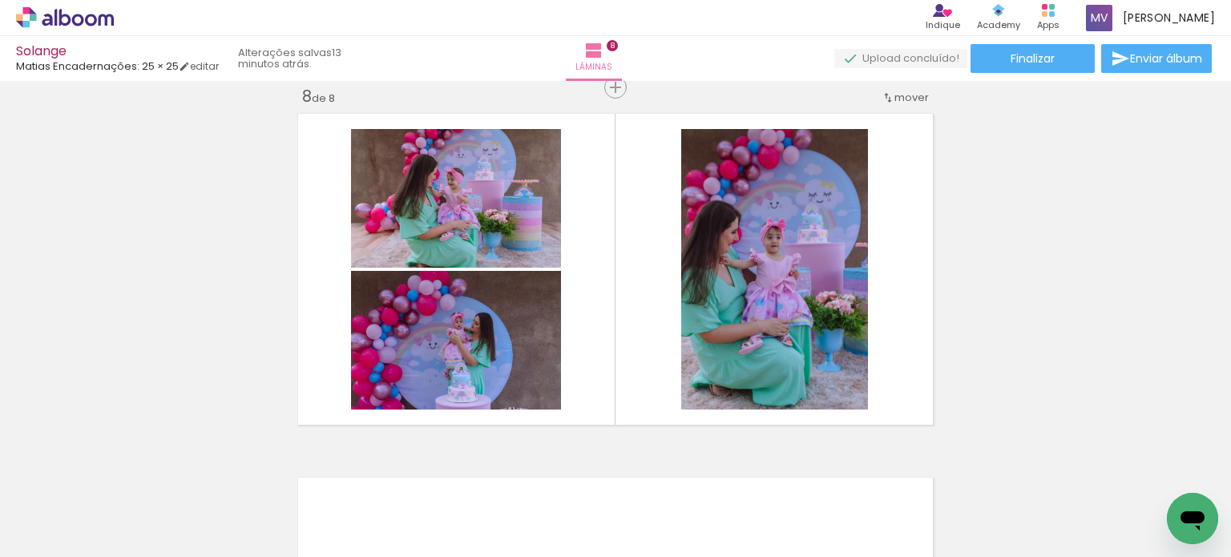
scroll to position [0, 8146]
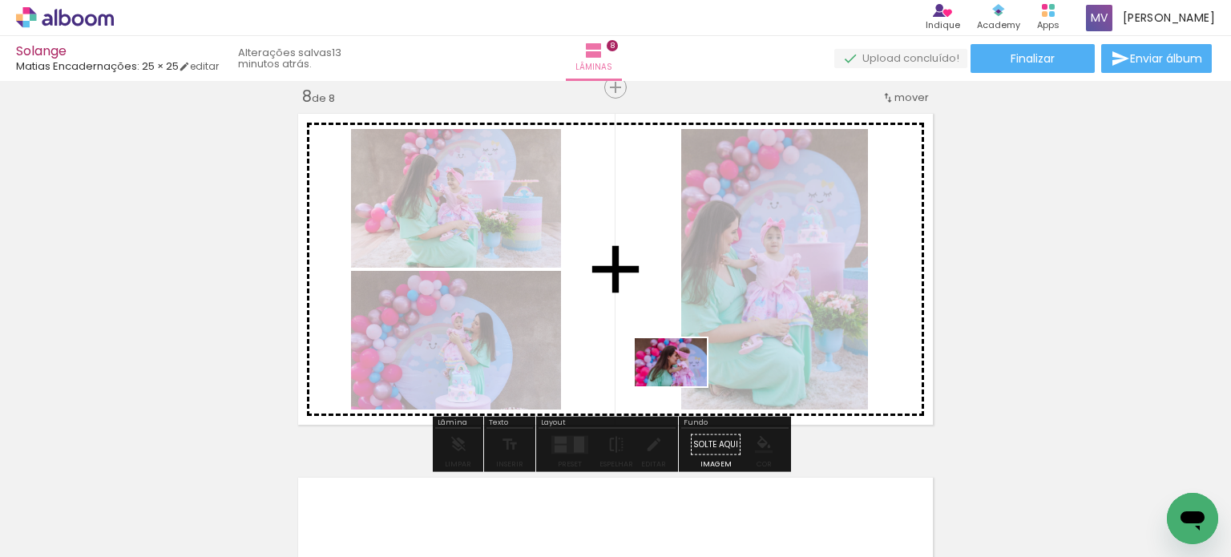
drag, startPoint x: 716, startPoint y: 518, endPoint x: 683, endPoint y: 385, distance: 137.8
click at [683, 385] on quentale-workspace at bounding box center [615, 278] width 1231 height 557
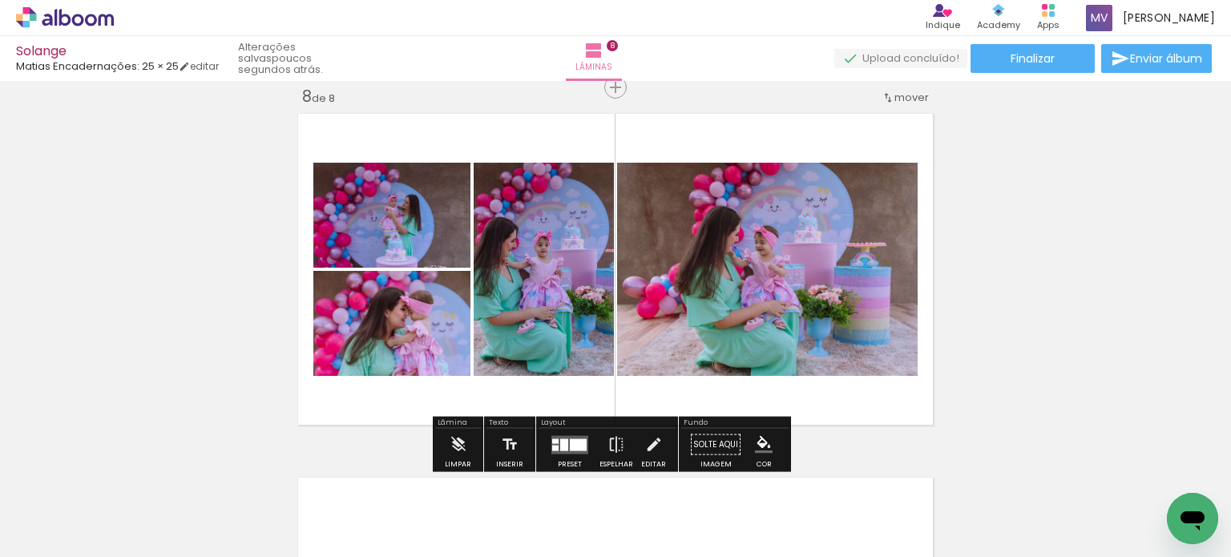
click at [370, 352] on quentale-photo at bounding box center [391, 323] width 157 height 105
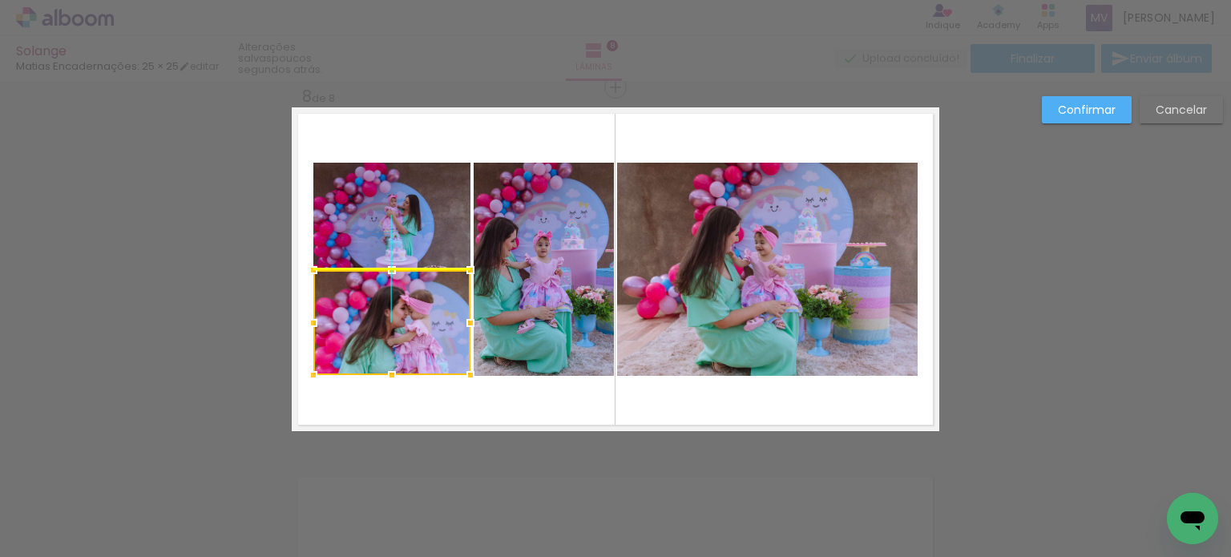
drag, startPoint x: 369, startPoint y: 337, endPoint x: 383, endPoint y: 346, distance: 16.7
click at [383, 346] on div at bounding box center [391, 322] width 157 height 105
click at [1054, 115] on paper-button "Confirmar" at bounding box center [1087, 109] width 90 height 27
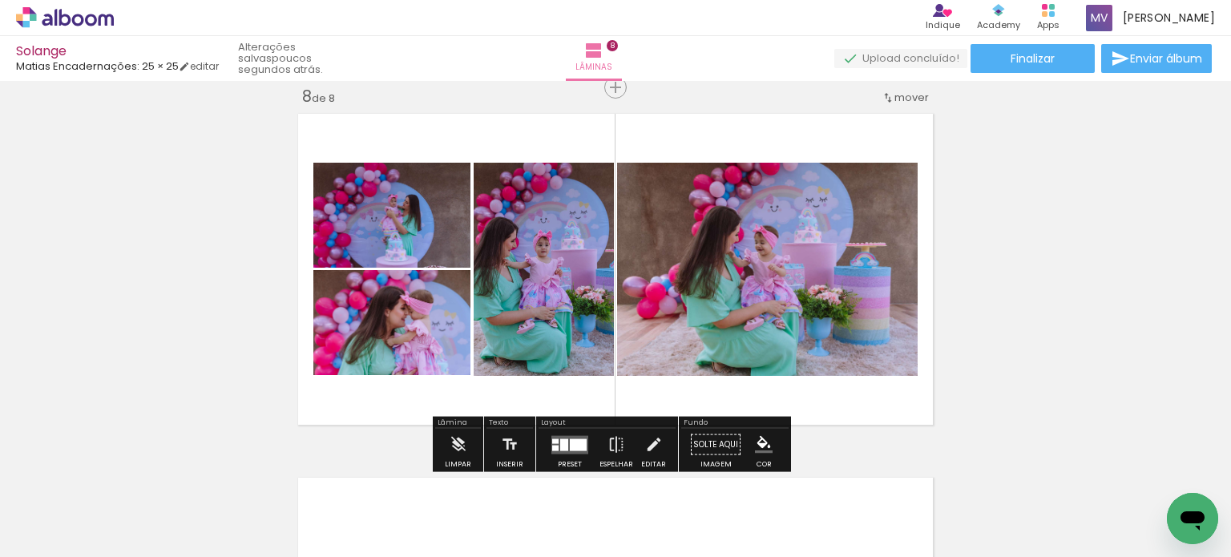
click at [376, 333] on quentale-photo at bounding box center [391, 322] width 157 height 105
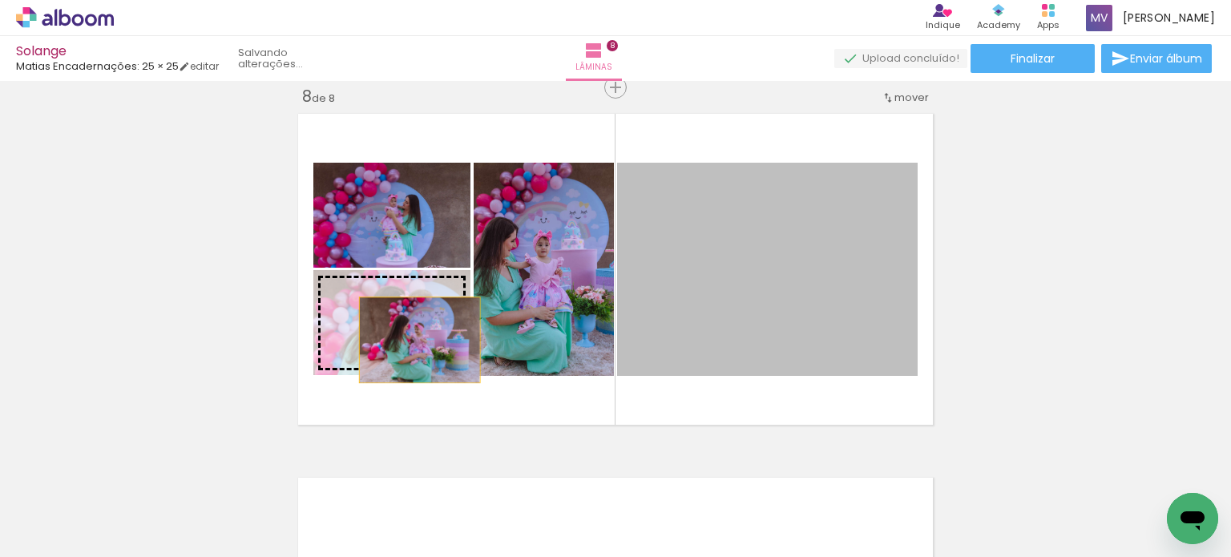
drag, startPoint x: 721, startPoint y: 333, endPoint x: 413, endPoint y: 340, distance: 307.8
click at [0, 0] on slot at bounding box center [0, 0] width 0 height 0
